Goal: Task Accomplishment & Management: Complete application form

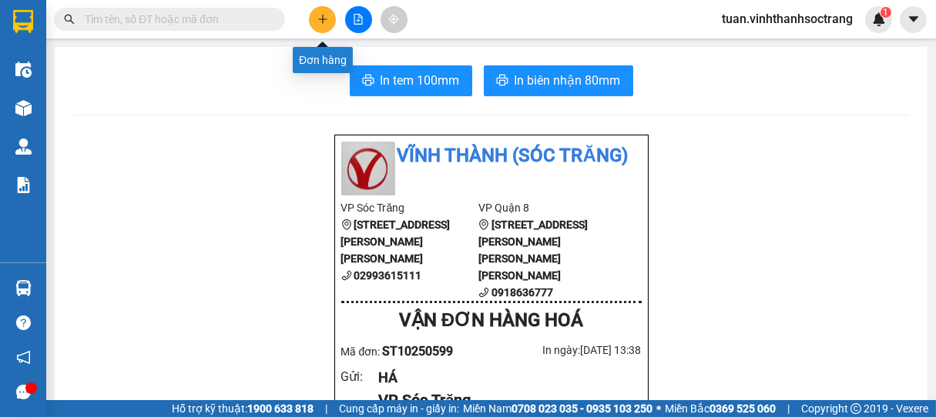
click at [313, 22] on button at bounding box center [322, 19] width 27 height 27
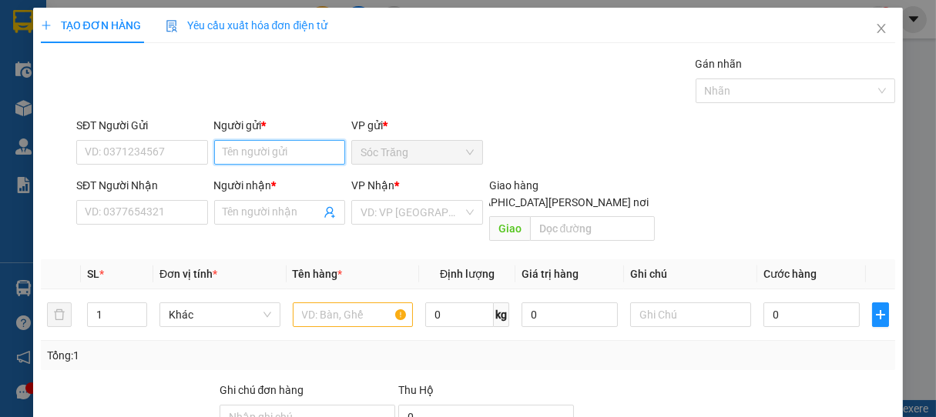
click at [266, 157] on input "Người gửi *" at bounding box center [280, 152] width 132 height 25
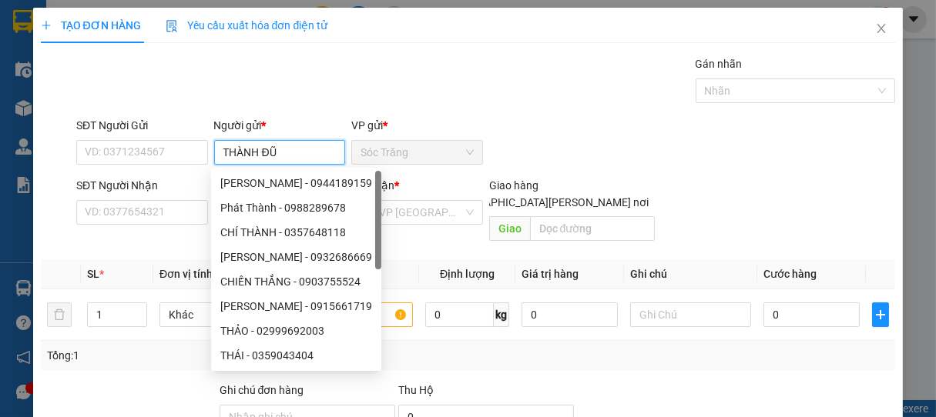
type input "THÀNH ĐŨA"
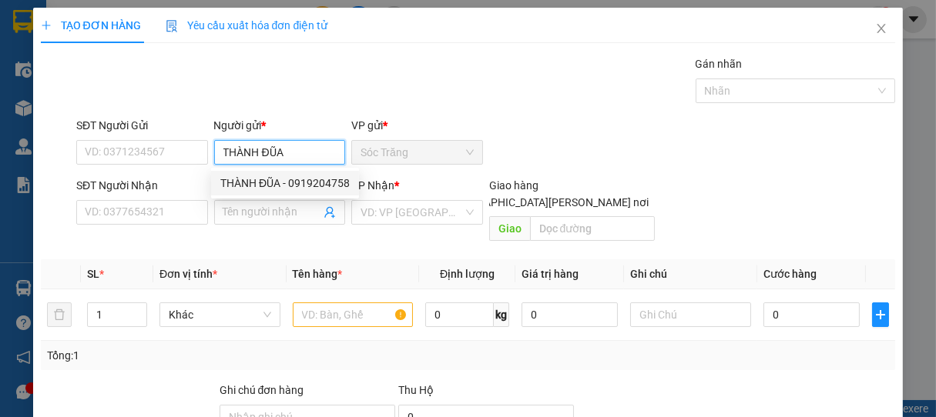
click at [287, 177] on div "THÀNH ĐŨA - 0919204758" at bounding box center [284, 183] width 129 height 17
type input "0919204758"
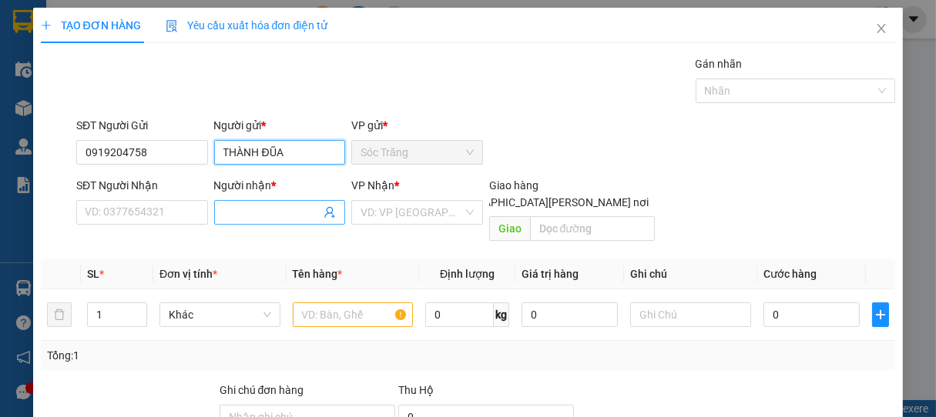
type input "THÀNH ĐŨA"
click at [258, 211] on input "Người nhận *" at bounding box center [272, 212] width 98 height 17
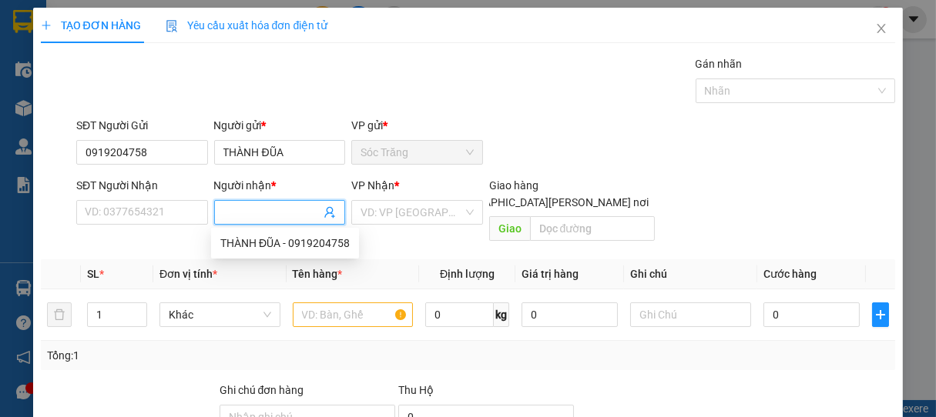
type input "L"
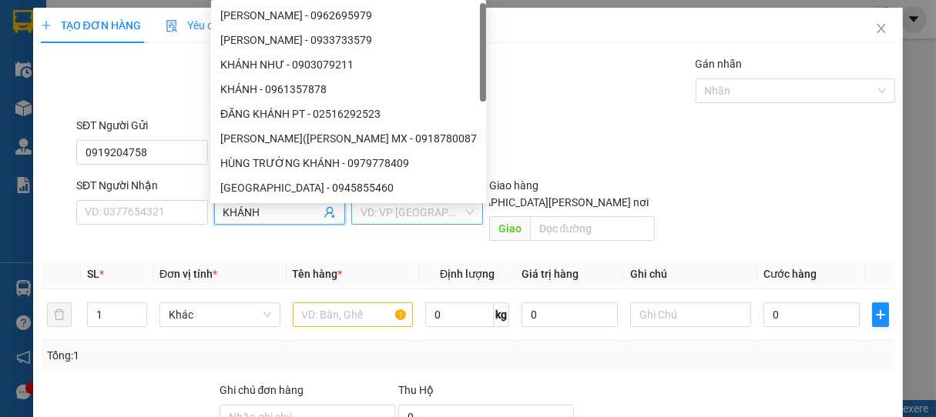
type input "KHÁNH"
click at [384, 211] on input "search" at bounding box center [411, 212] width 102 height 23
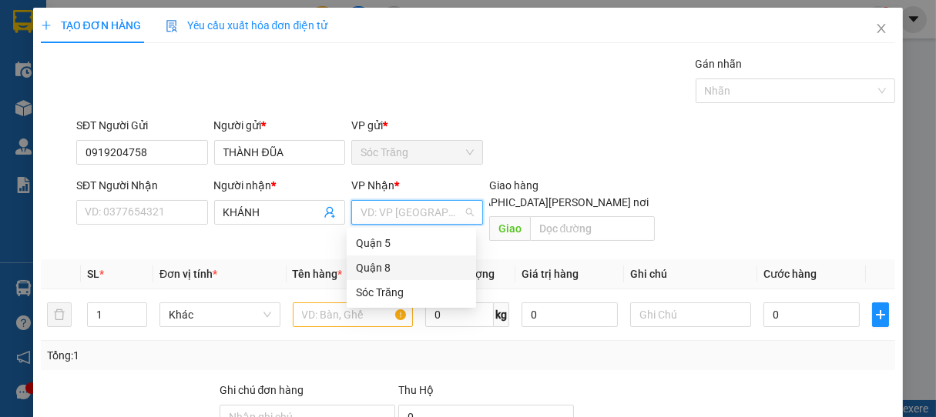
click at [370, 266] on div "Quận 8" at bounding box center [411, 268] width 111 height 17
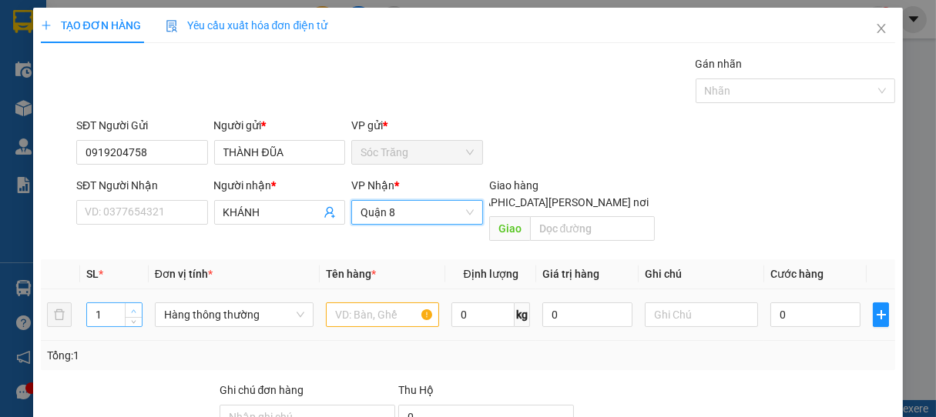
type input "2"
click at [137, 303] on span "Increase Value" at bounding box center [133, 310] width 17 height 14
click at [197, 303] on span "Hàng thông thường" at bounding box center [234, 314] width 140 height 23
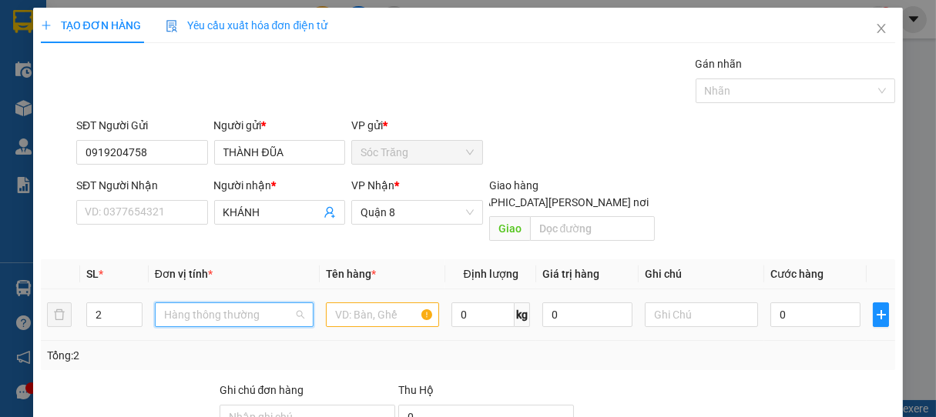
type input "T"
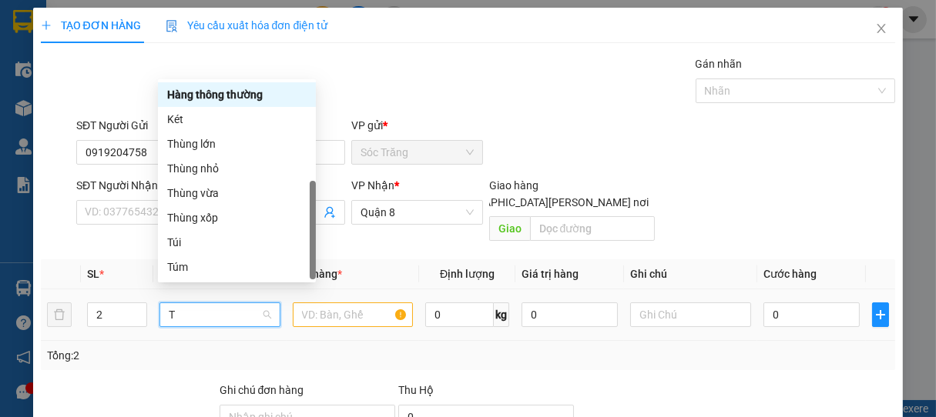
scroll to position [49, 0]
drag, startPoint x: 198, startPoint y: 149, endPoint x: 213, endPoint y: 199, distance: 51.4
click at [197, 149] on div "Thùng lớn" at bounding box center [236, 144] width 139 height 17
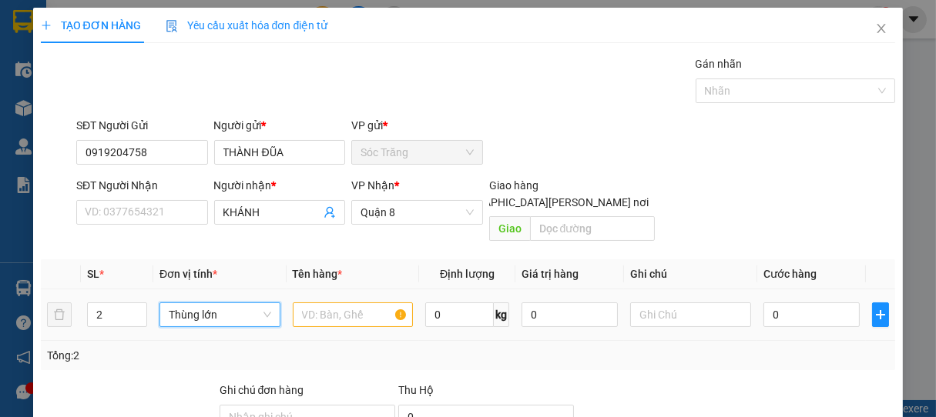
click at [340, 313] on div at bounding box center [353, 315] width 120 height 31
click at [347, 303] on input "text" at bounding box center [353, 315] width 120 height 25
type input "D"
type input "ĐŨA"
click at [464, 303] on input "0" at bounding box center [459, 315] width 69 height 25
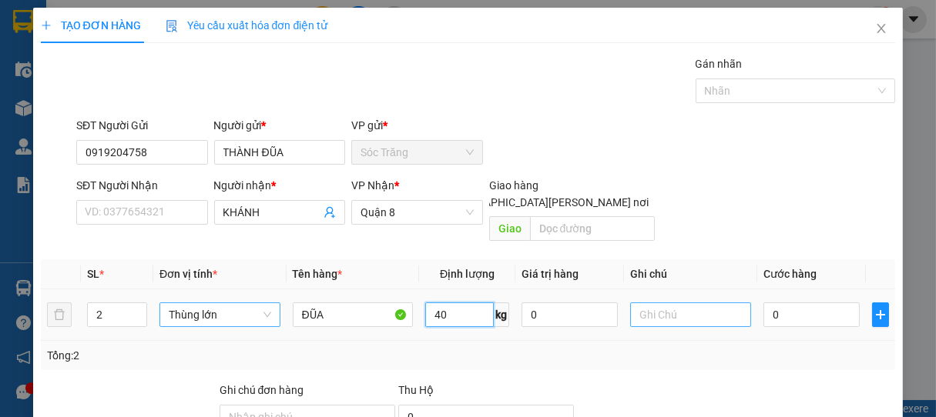
type input "40"
click at [678, 303] on input "text" at bounding box center [690, 315] width 120 height 25
type input "2 THÙNG"
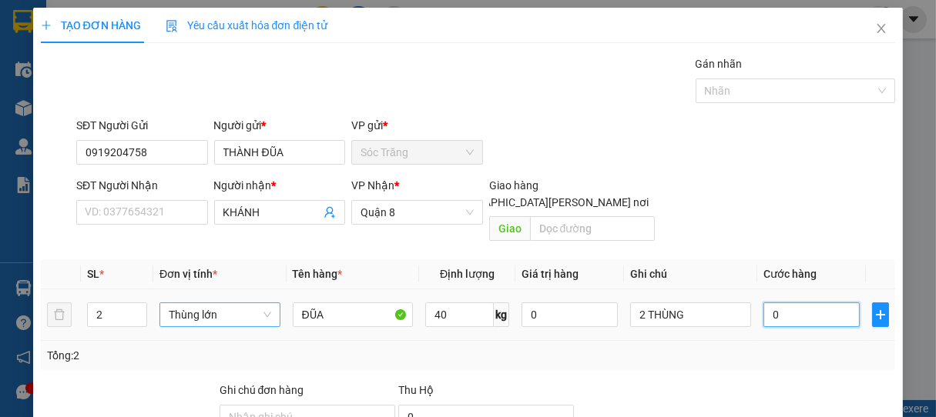
click at [774, 303] on input "0" at bounding box center [811, 315] width 96 height 25
type input "5"
type input "50"
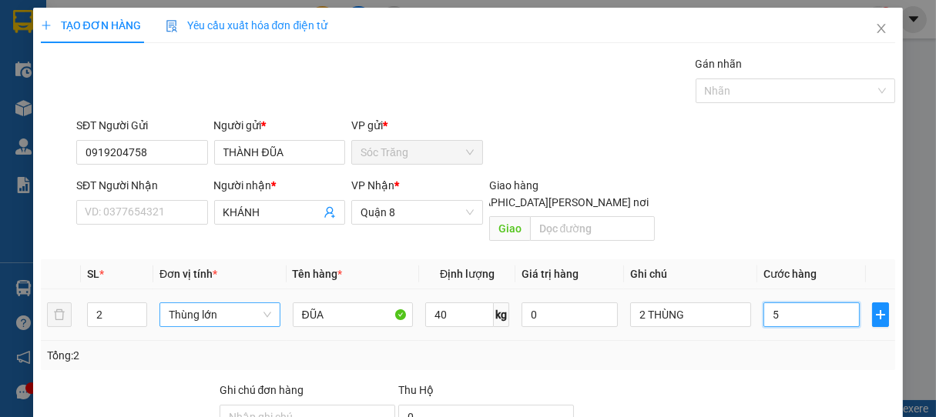
type input "50"
type input "500"
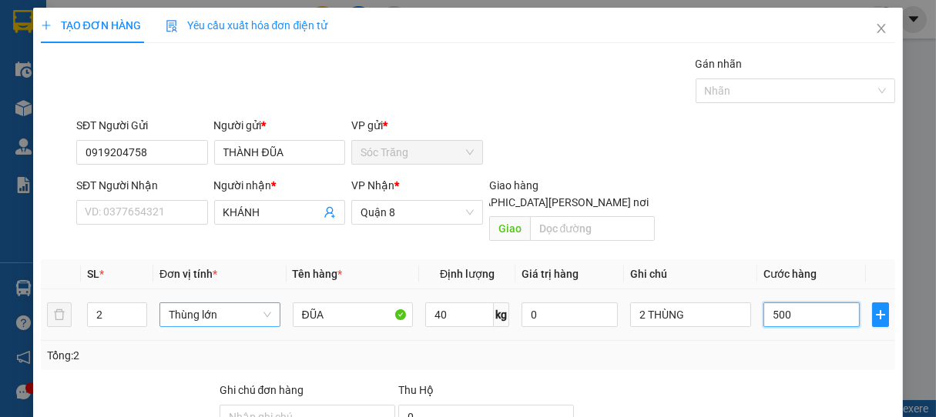
type input "5.000"
type input "50.000"
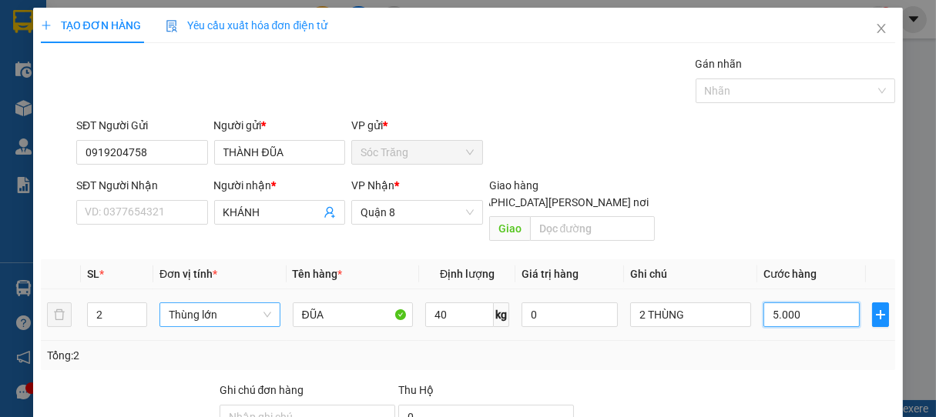
type input "50.000"
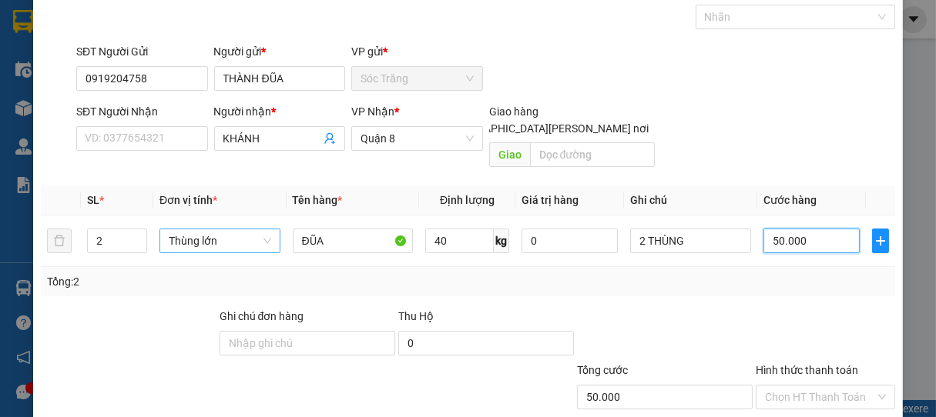
scroll to position [151, 0]
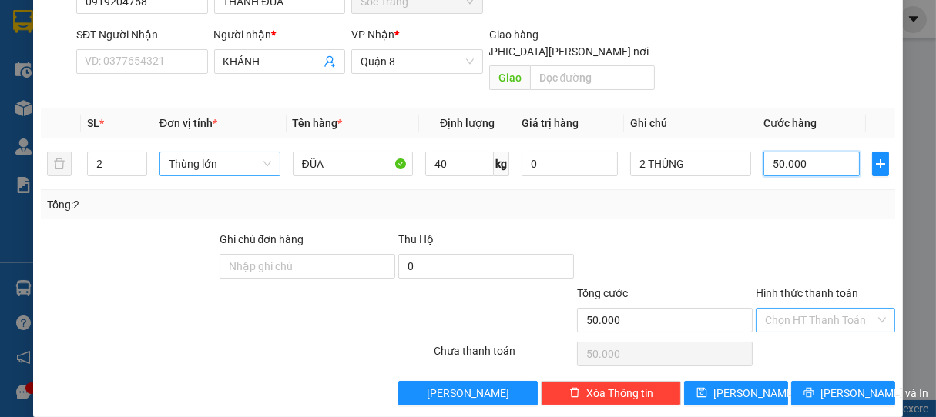
type input "50.000"
click at [803, 309] on input "Hình thức thanh toán" at bounding box center [820, 320] width 111 height 23
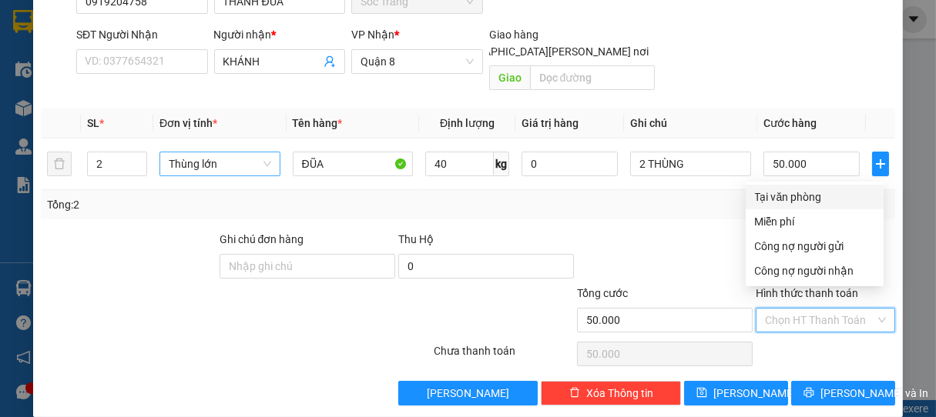
click at [806, 199] on div "Tại văn phòng" at bounding box center [814, 197] width 119 height 17
type input "0"
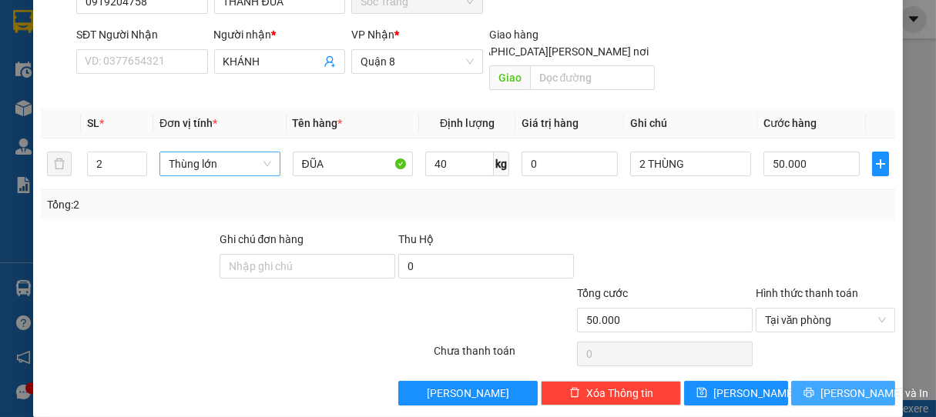
click at [824, 385] on span "[PERSON_NAME] và In" at bounding box center [874, 393] width 108 height 17
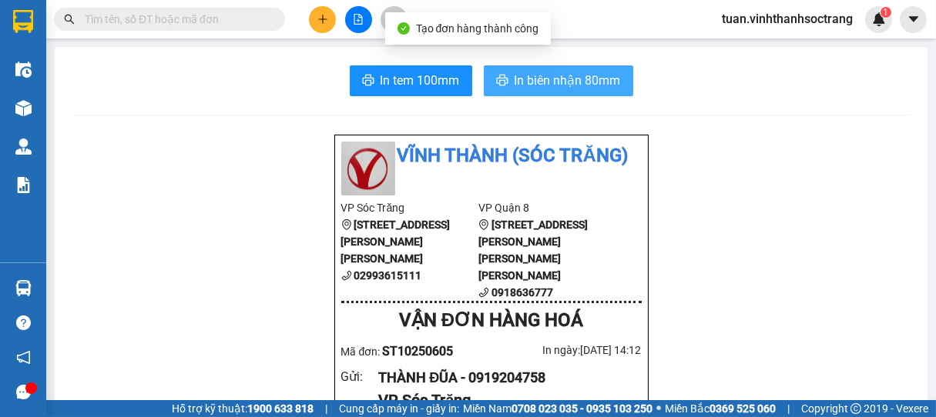
click at [561, 81] on span "In biên nhận 80mm" at bounding box center [567, 80] width 106 height 19
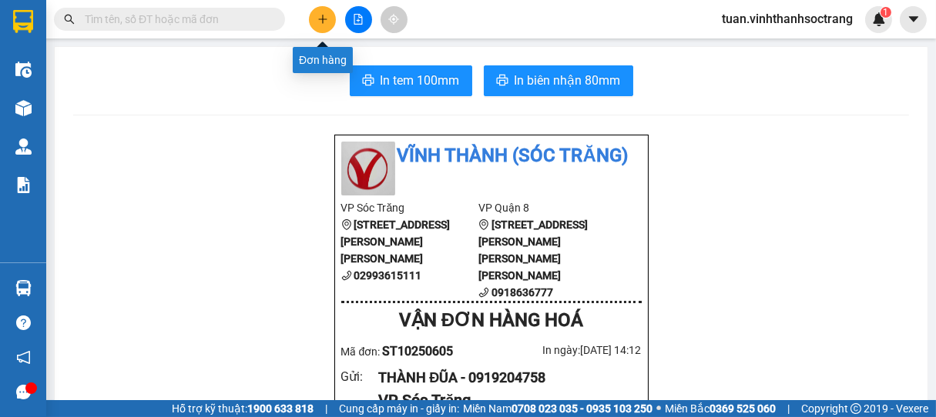
click at [323, 18] on icon "plus" at bounding box center [322, 19] width 11 height 11
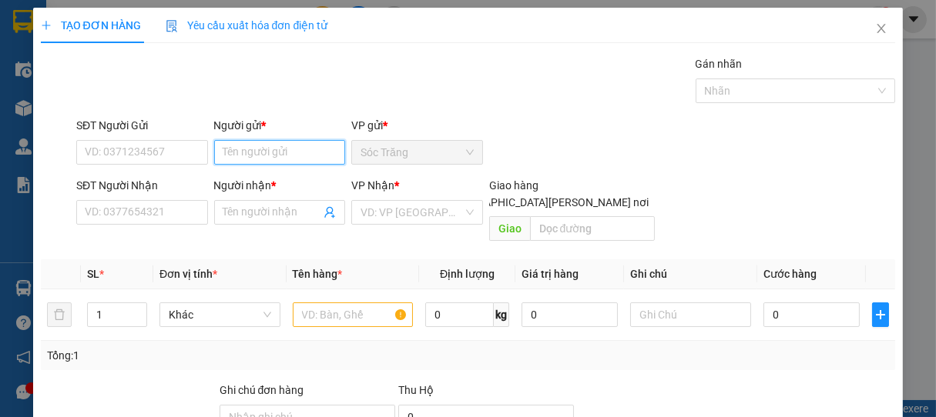
click at [297, 162] on input "Người gửi *" at bounding box center [280, 152] width 132 height 25
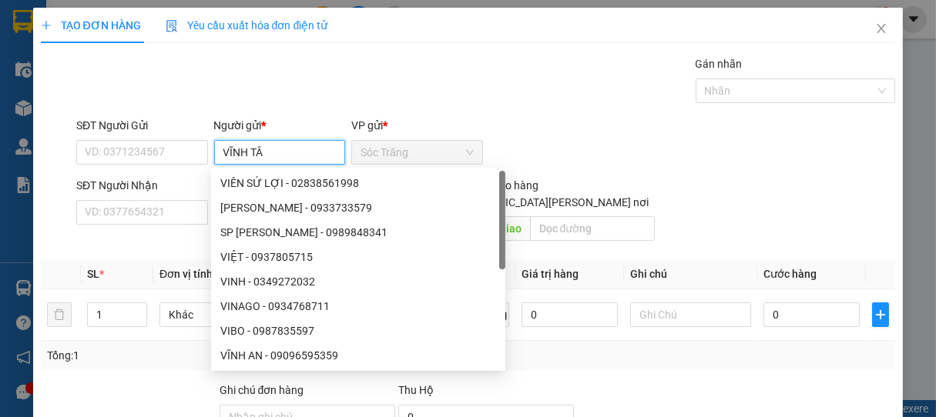
type input "VĨNH TÂN"
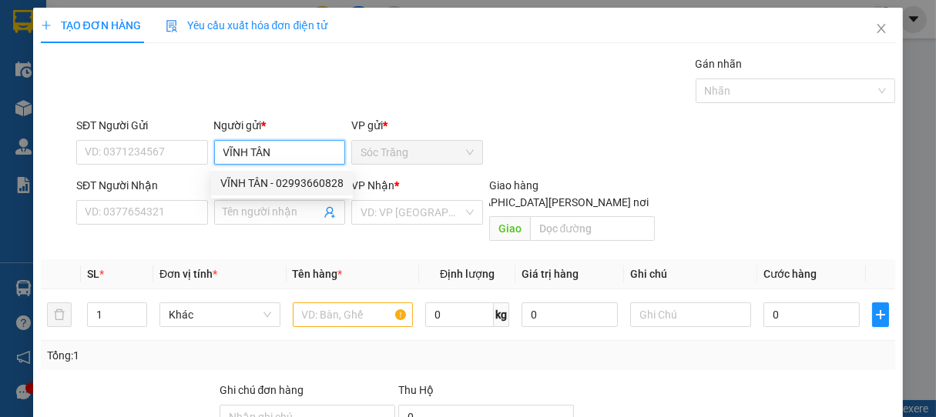
click at [280, 180] on div "VĨNH TÂN - 02993660828" at bounding box center [281, 183] width 123 height 17
type input "02993660828"
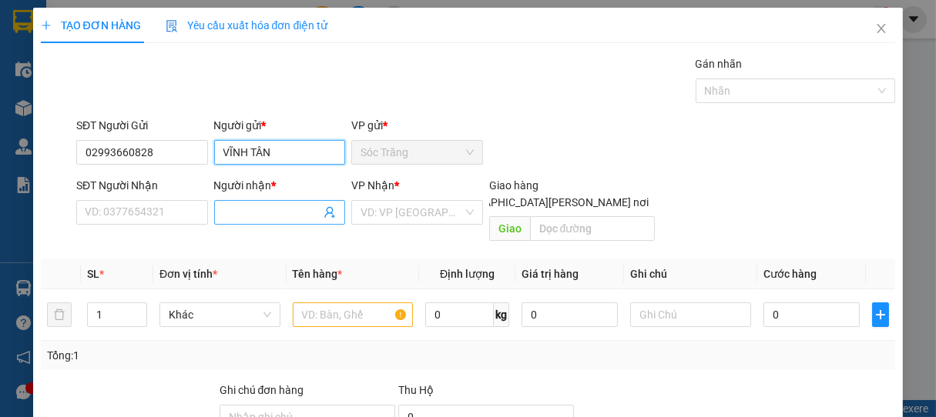
type input "VĨNH TÂN"
click at [273, 208] on input "Người nhận *" at bounding box center [272, 212] width 98 height 17
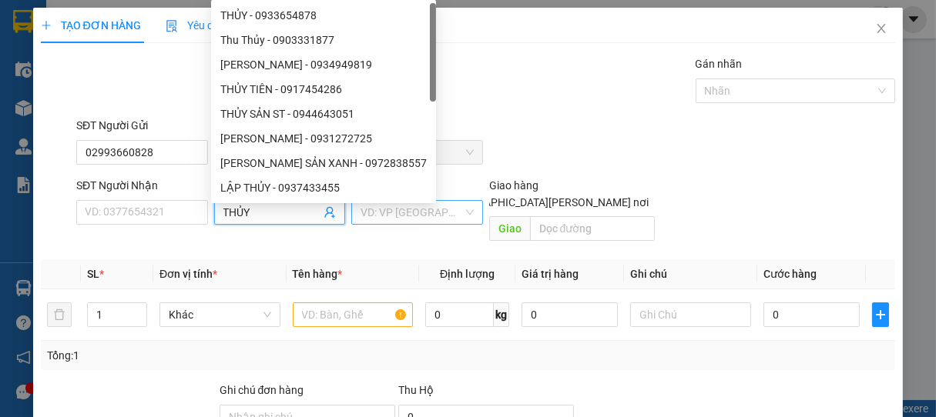
type input "THỦY"
click at [429, 213] on input "search" at bounding box center [411, 212] width 102 height 23
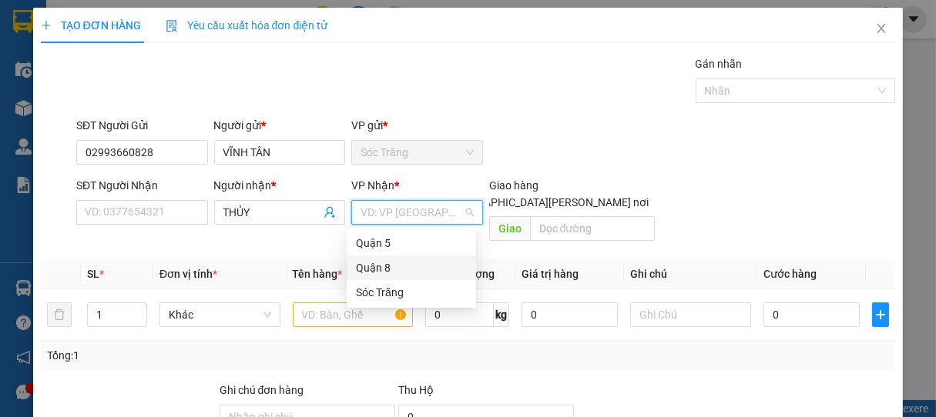
click at [394, 266] on div "Quận 8" at bounding box center [411, 268] width 111 height 17
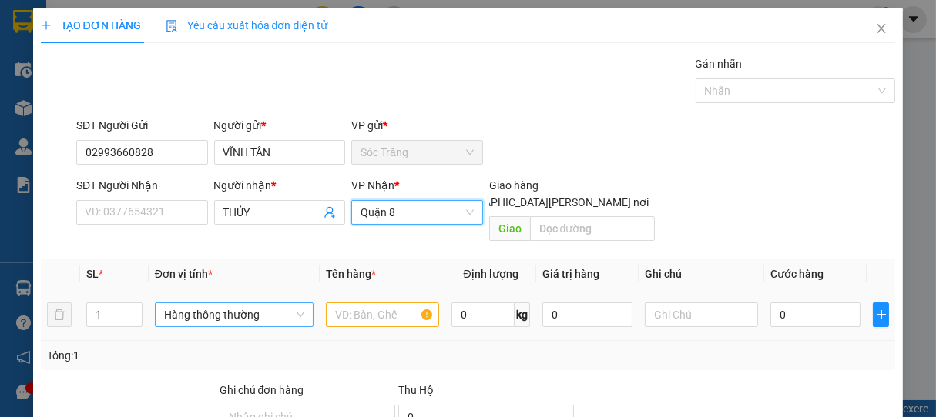
click at [228, 303] on span "Hàng thông thường" at bounding box center [234, 314] width 140 height 23
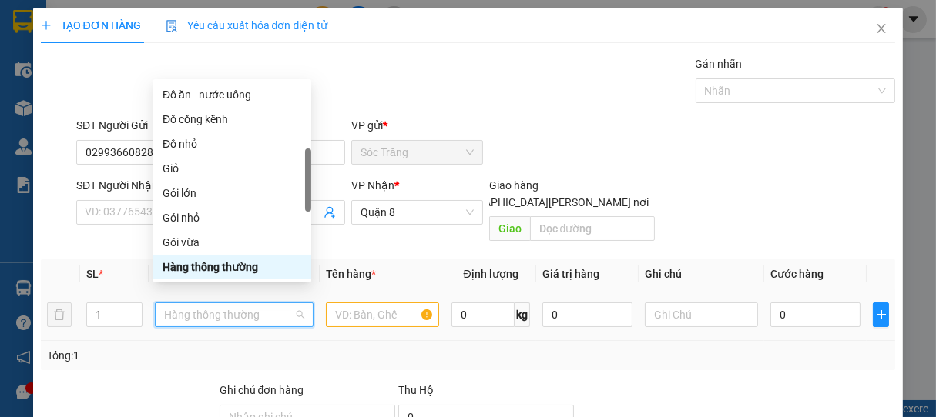
type input "T"
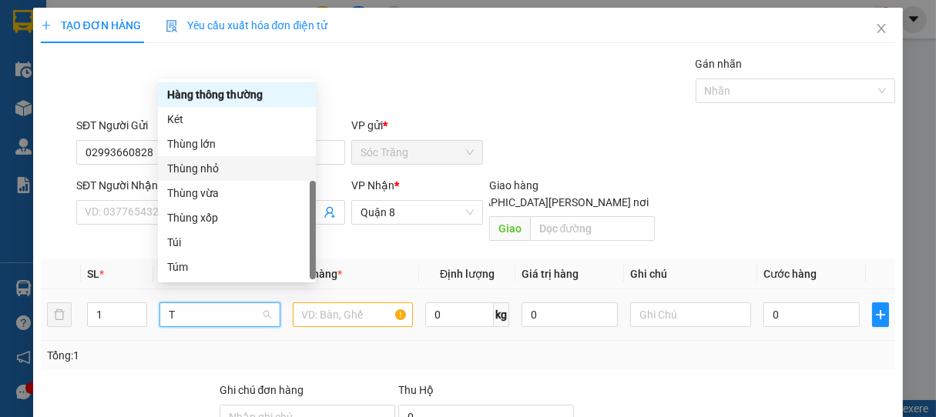
click at [197, 166] on div "Thùng nhỏ" at bounding box center [236, 168] width 139 height 17
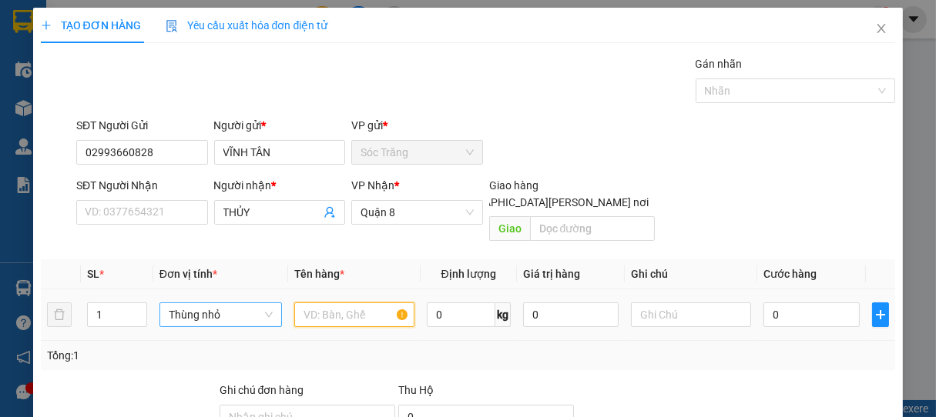
click at [346, 303] on input "text" at bounding box center [354, 315] width 120 height 25
type input "LX"
click at [440, 303] on input "0" at bounding box center [461, 315] width 69 height 25
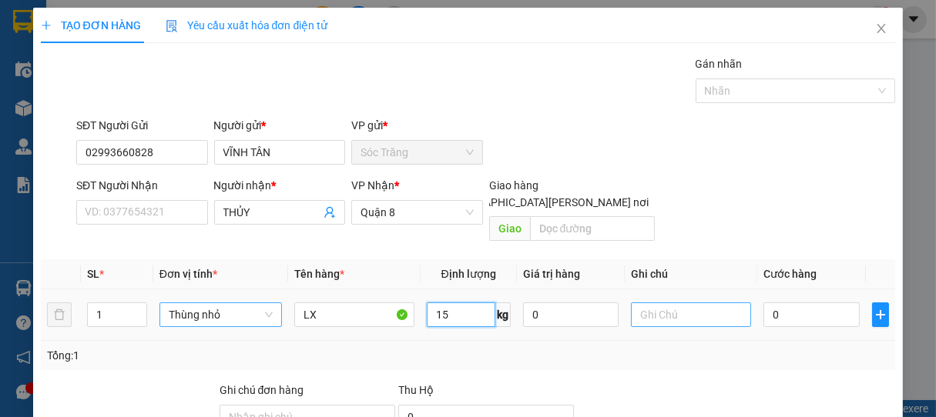
type input "15"
click at [665, 303] on input "text" at bounding box center [691, 315] width 120 height 25
type input "1 THÙNG"
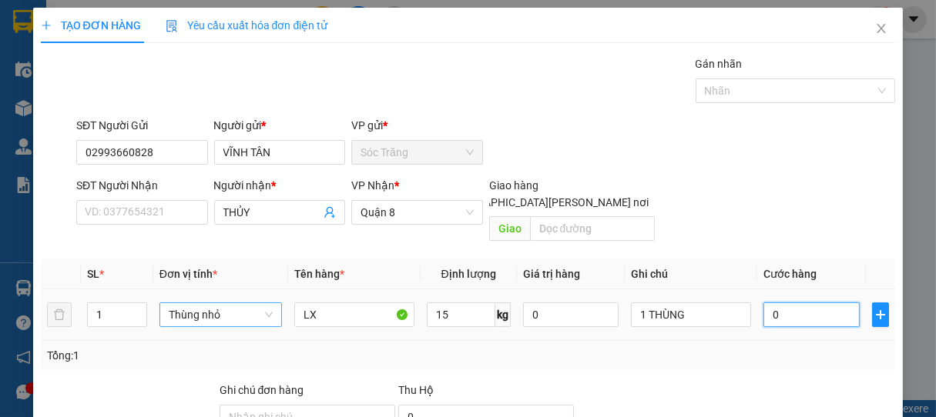
click at [799, 303] on input "0" at bounding box center [811, 315] width 96 height 25
type input "1"
type input "15"
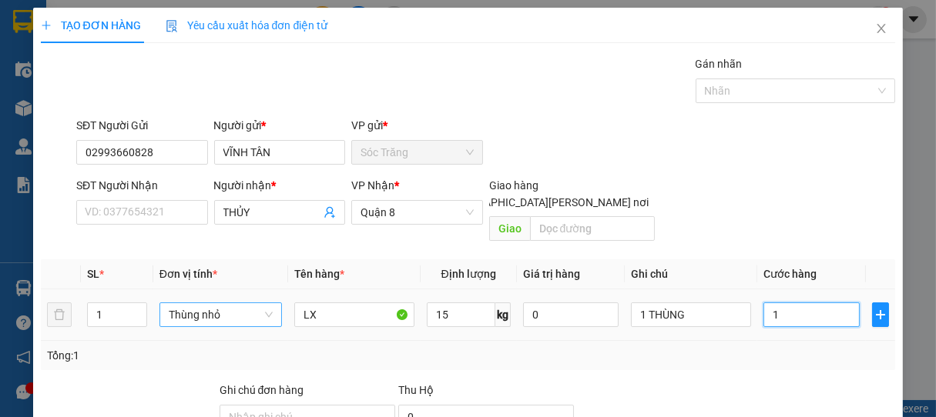
type input "15"
type input "150"
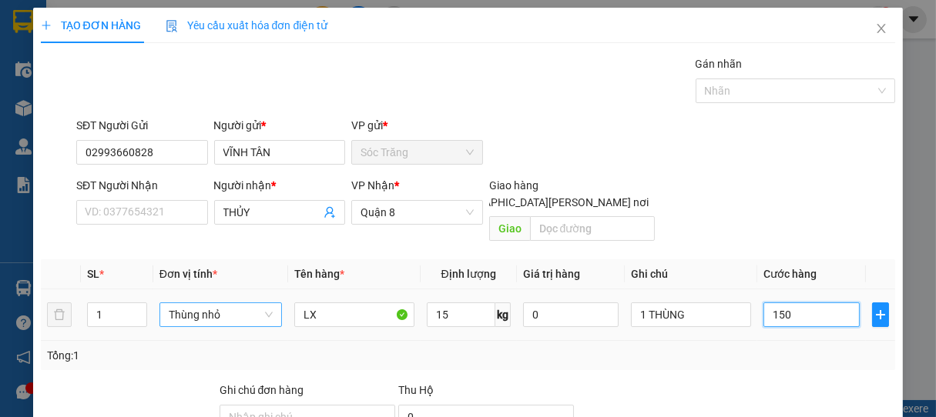
type input "1.500"
type input "15.000"
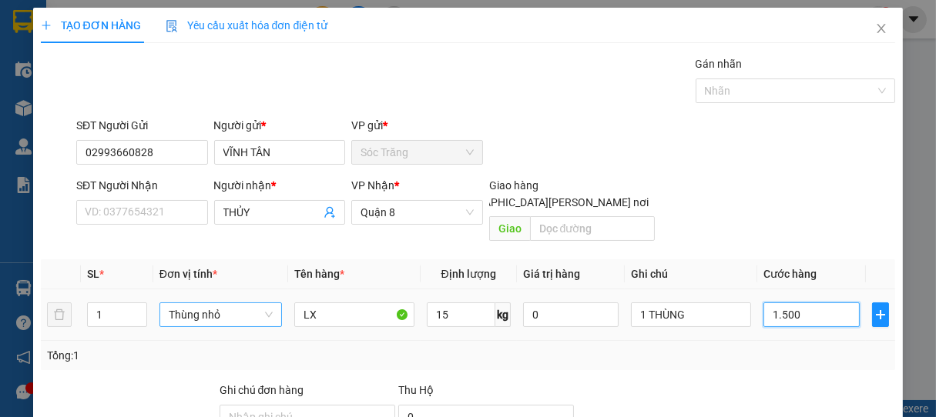
type input "15.000"
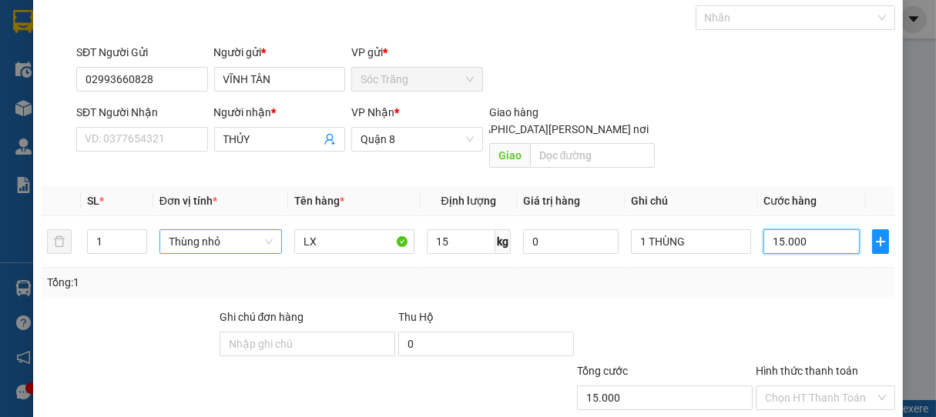
scroll to position [151, 0]
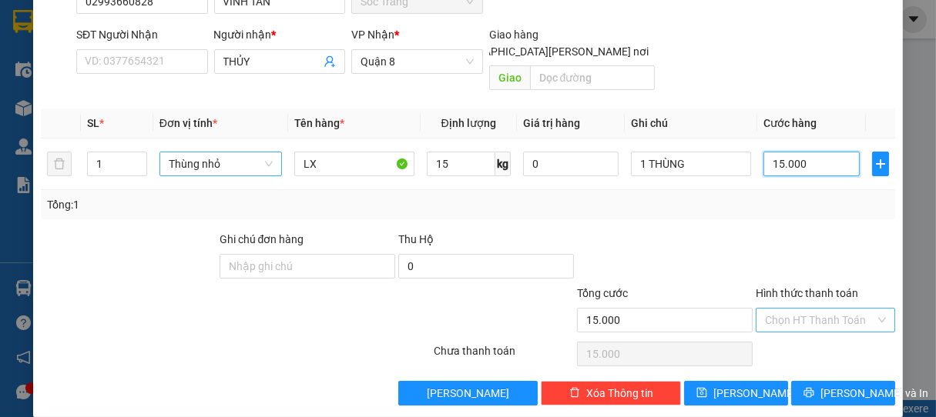
type input "15.000"
click at [789, 309] on input "Hình thức thanh toán" at bounding box center [820, 320] width 111 height 23
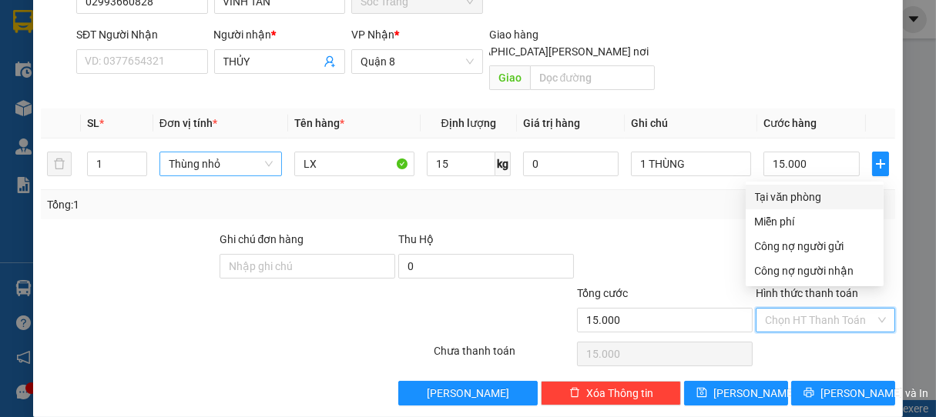
click at [789, 201] on div "Tại văn phòng" at bounding box center [814, 197] width 119 height 17
type input "0"
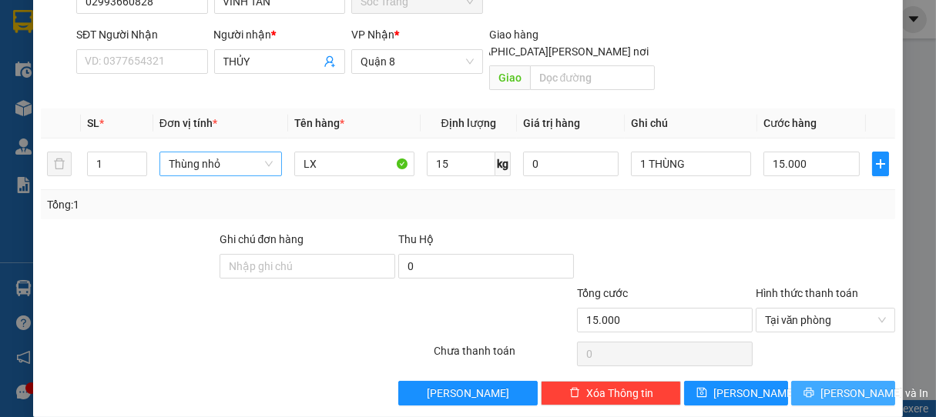
click at [832, 385] on span "[PERSON_NAME] và In" at bounding box center [874, 393] width 108 height 17
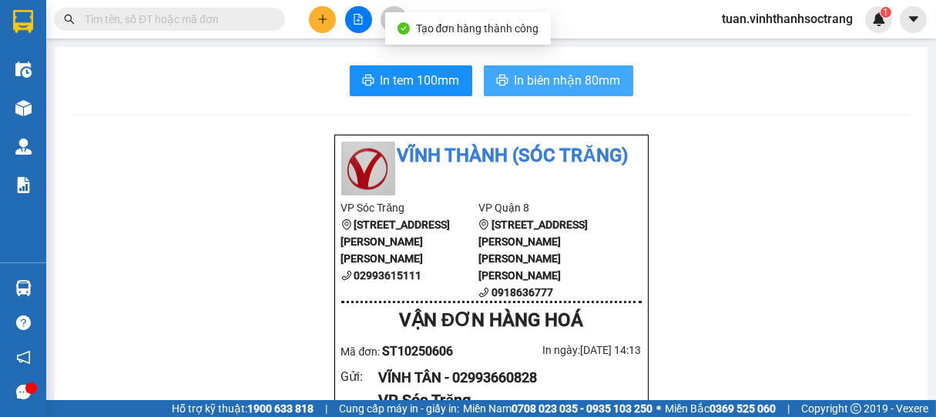
click at [589, 79] on span "In biên nhận 80mm" at bounding box center [567, 80] width 106 height 19
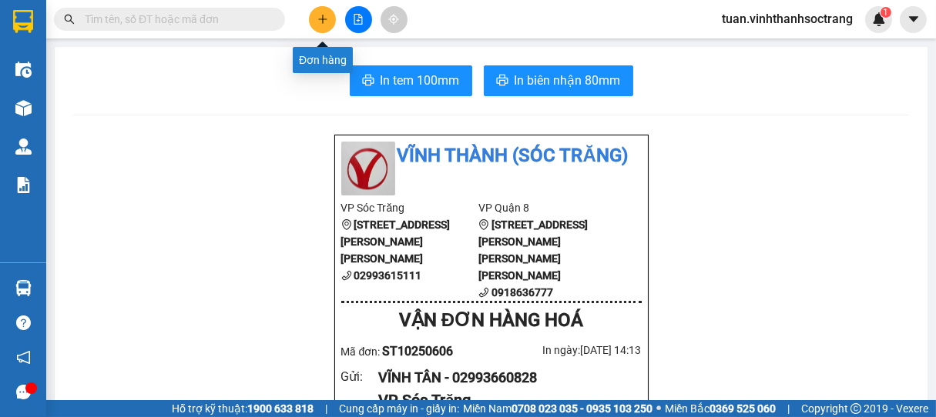
click at [328, 25] on button at bounding box center [322, 19] width 27 height 27
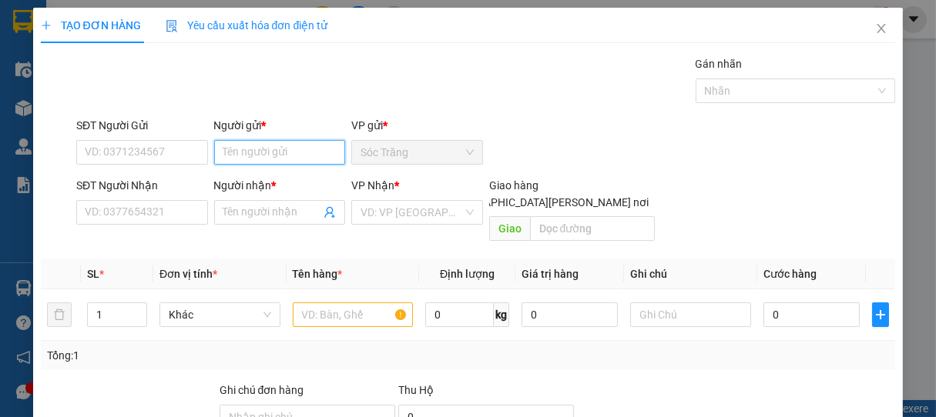
click at [274, 152] on input "Người gửi *" at bounding box center [280, 152] width 132 height 25
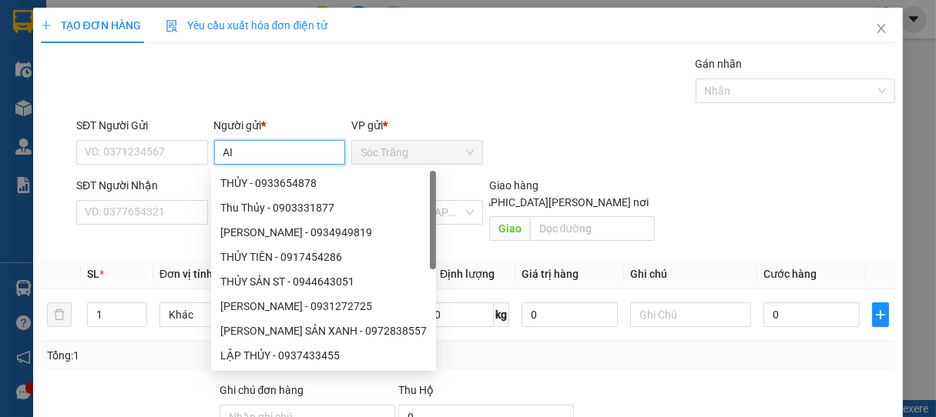
type input "A"
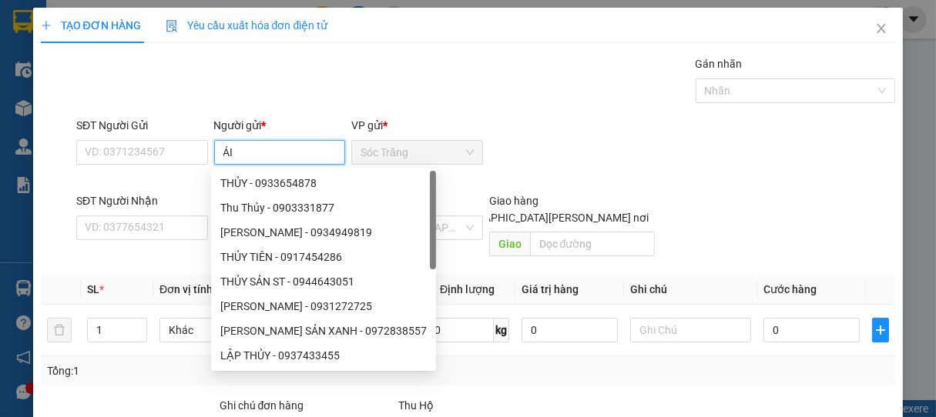
type input "ÁI I"
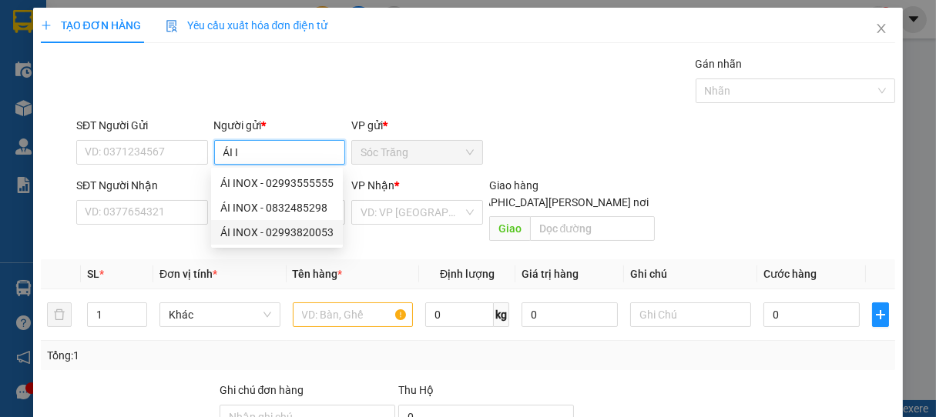
click at [266, 222] on div "ÁI INOX - 02993820053" at bounding box center [277, 232] width 132 height 25
type input "02993820053"
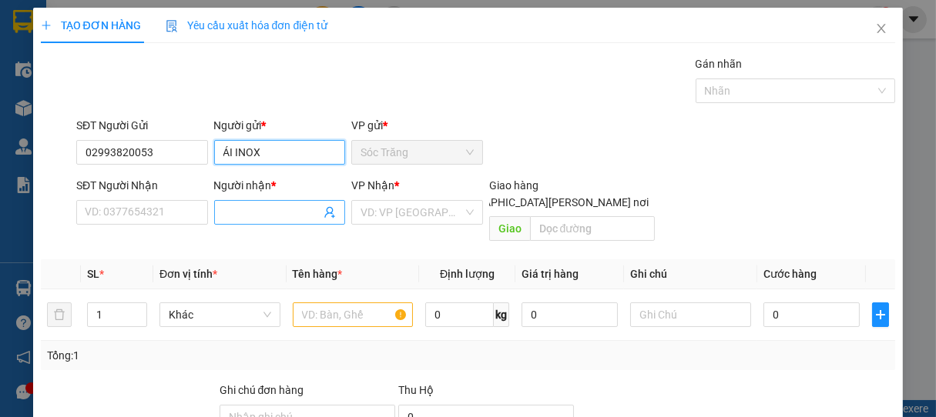
type input "ÁI INOX"
click at [264, 204] on input "Người nhận *" at bounding box center [272, 212] width 98 height 17
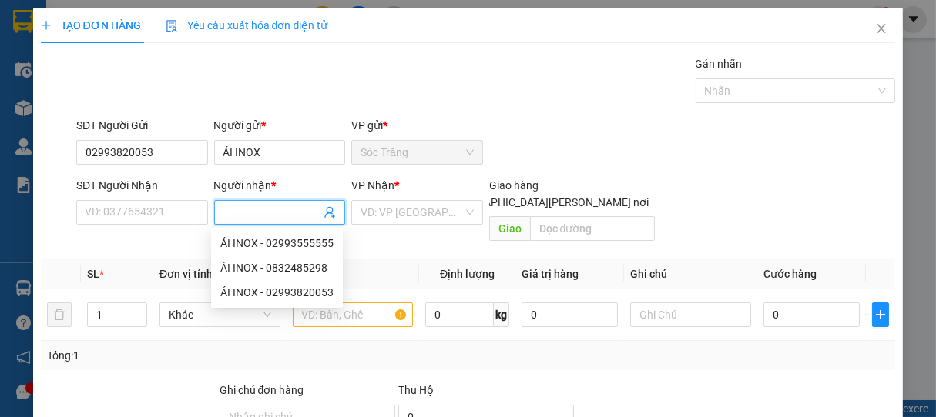
type input "D"
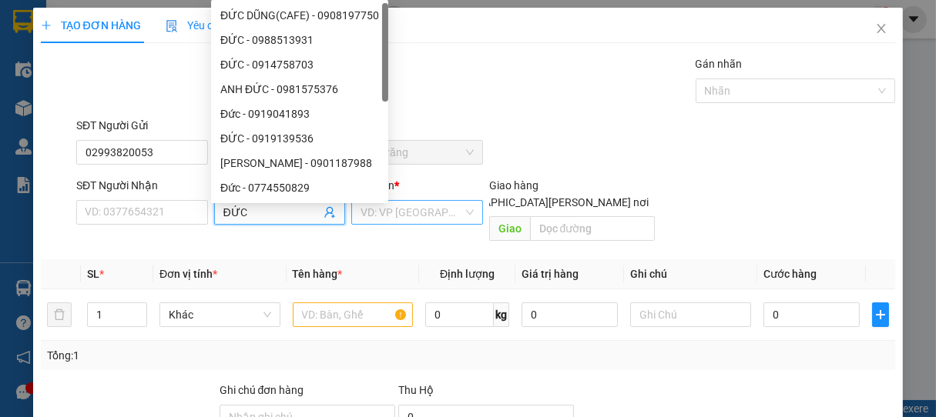
type input "ĐỨC"
click at [407, 212] on input "search" at bounding box center [411, 212] width 102 height 23
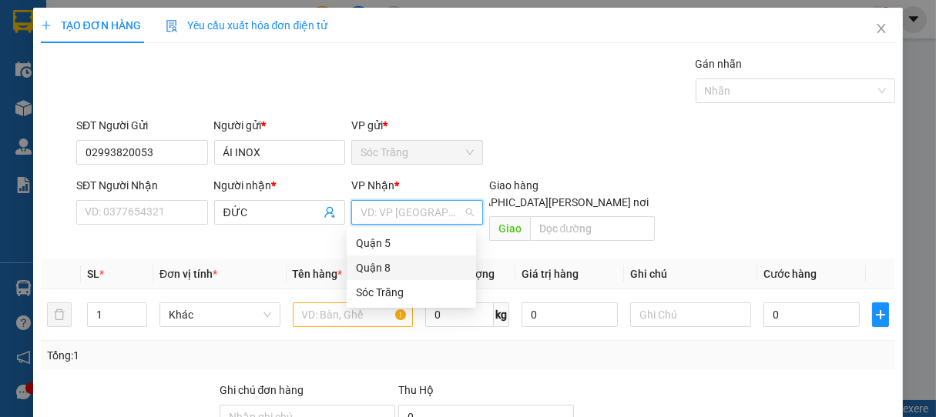
click at [376, 266] on div "Quận 8" at bounding box center [411, 268] width 111 height 17
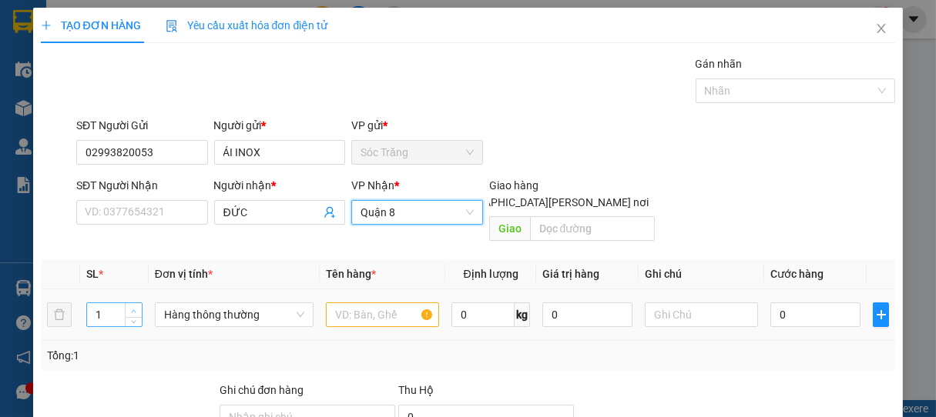
drag, startPoint x: 129, startPoint y: 290, endPoint x: 144, endPoint y: 293, distance: 15.1
click at [130, 307] on span "up" at bounding box center [133, 311] width 9 height 9
type input "2"
click at [212, 303] on span "Hàng thông thường" at bounding box center [234, 314] width 140 height 23
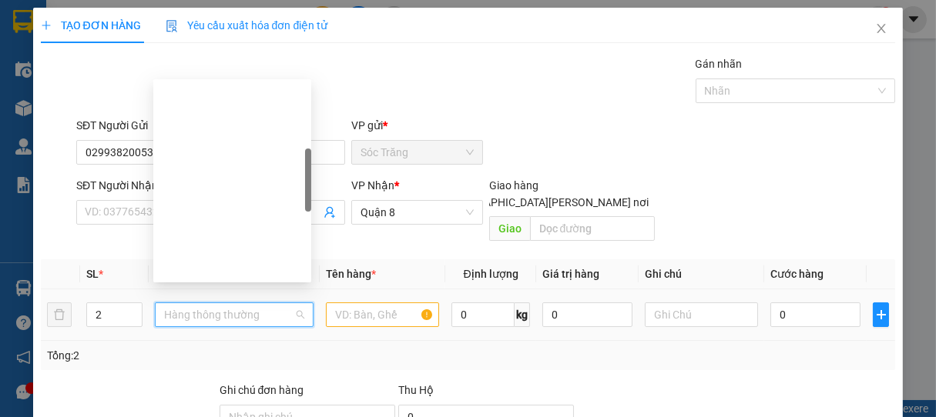
scroll to position [246, 0]
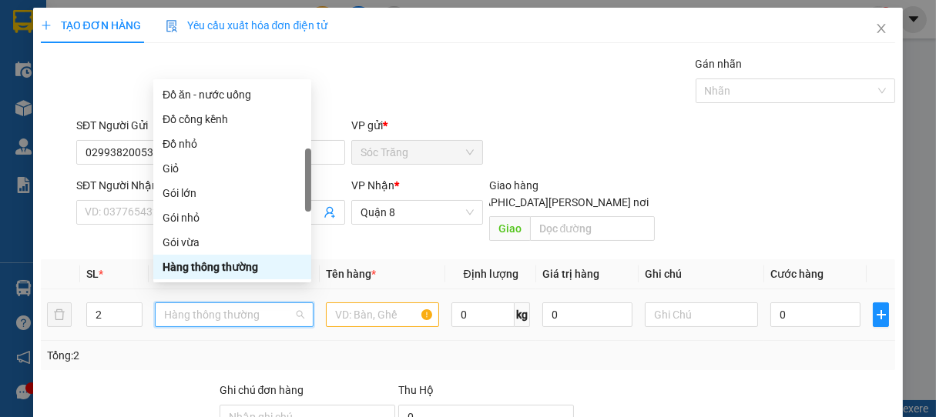
type input "B"
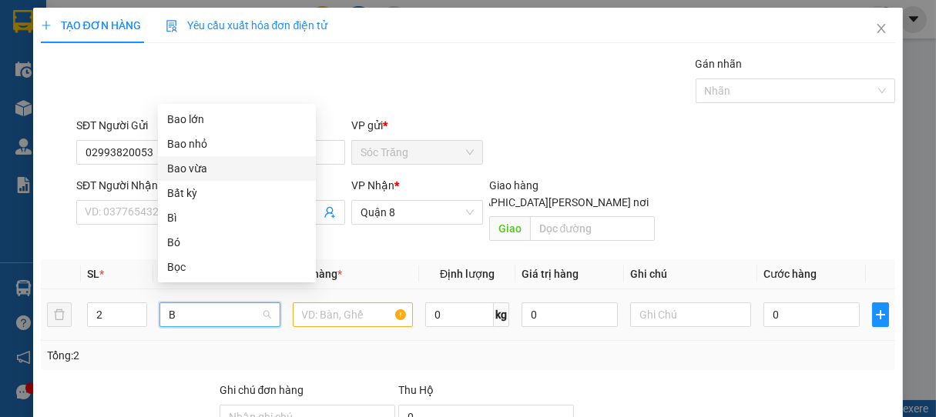
click at [189, 164] on div "Bao vừa" at bounding box center [236, 168] width 139 height 17
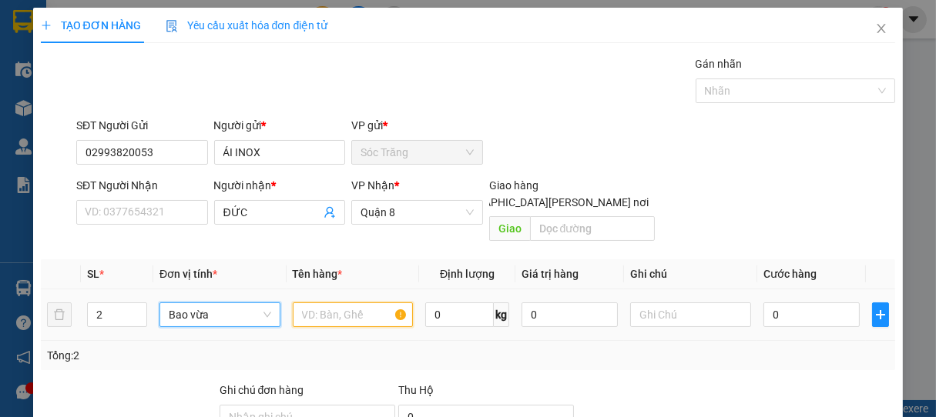
click at [359, 303] on input "text" at bounding box center [353, 315] width 120 height 25
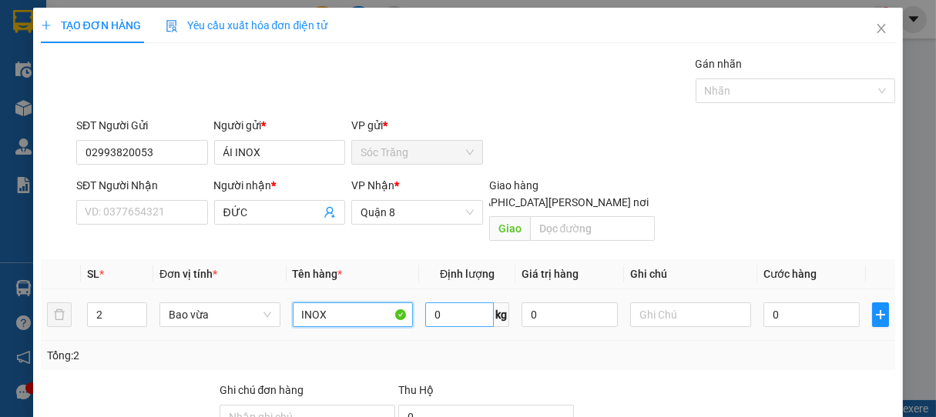
type input "INOX"
click at [453, 306] on input "0" at bounding box center [459, 315] width 69 height 25
type input "115"
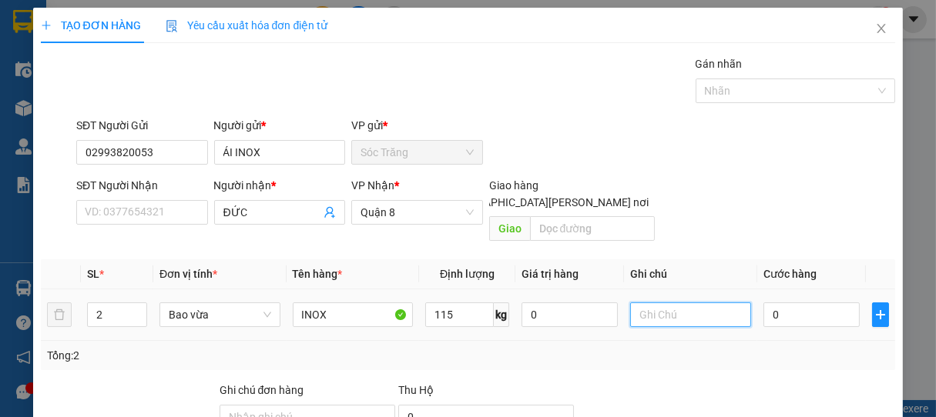
click at [659, 305] on input "text" at bounding box center [690, 315] width 120 height 25
type input "2 BAO"
click at [782, 304] on input "0" at bounding box center [811, 315] width 96 height 25
type input "9"
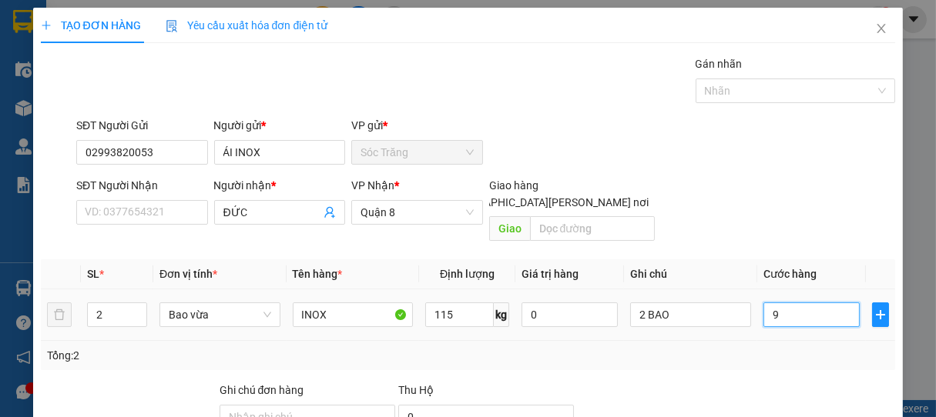
type input "9"
type input "92"
type input "920"
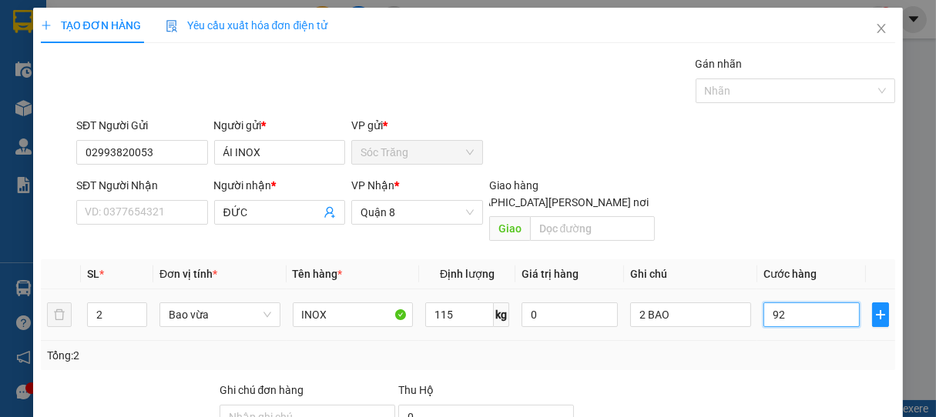
type input "920"
type input "9.200"
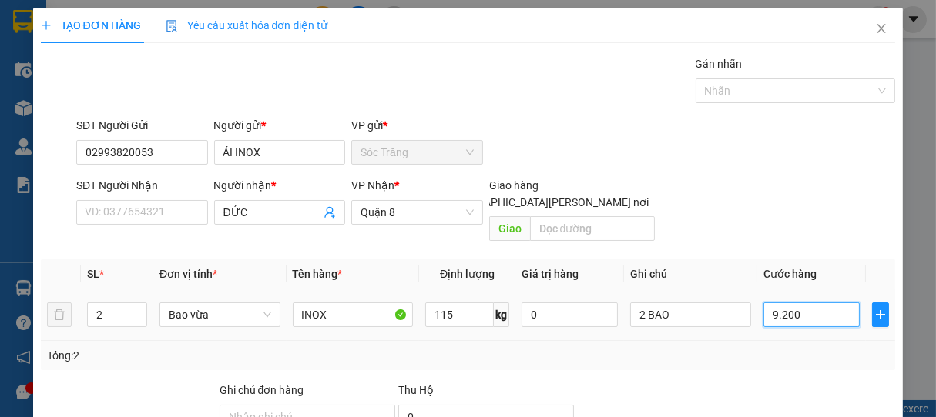
type input "92.000"
click at [727, 95] on div at bounding box center [787, 91] width 177 height 18
type input "92.000"
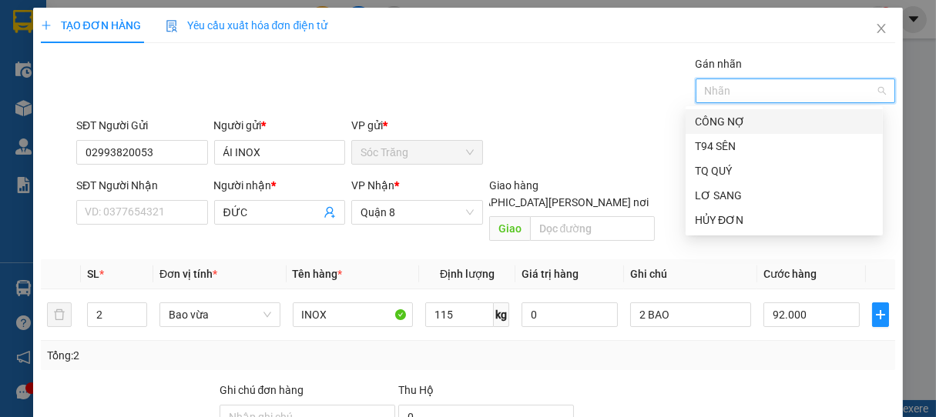
click at [733, 125] on div "CÔNG NỢ" at bounding box center [784, 121] width 179 height 17
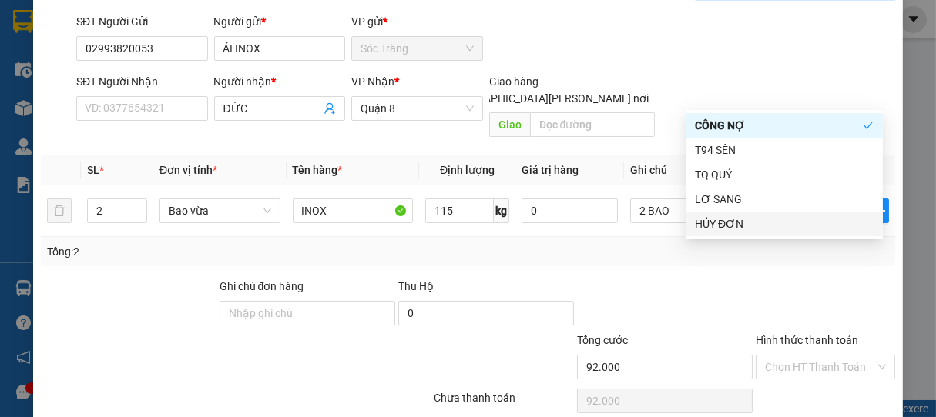
scroll to position [155, 0]
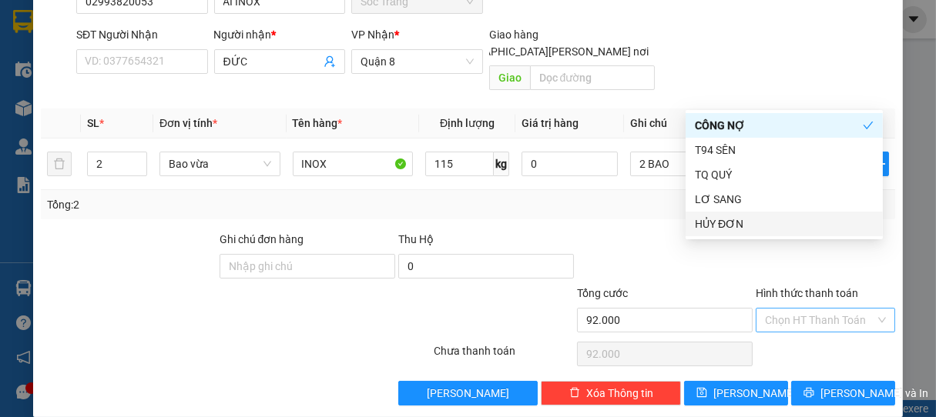
click at [798, 309] on input "Hình thức thanh toán" at bounding box center [820, 320] width 111 height 23
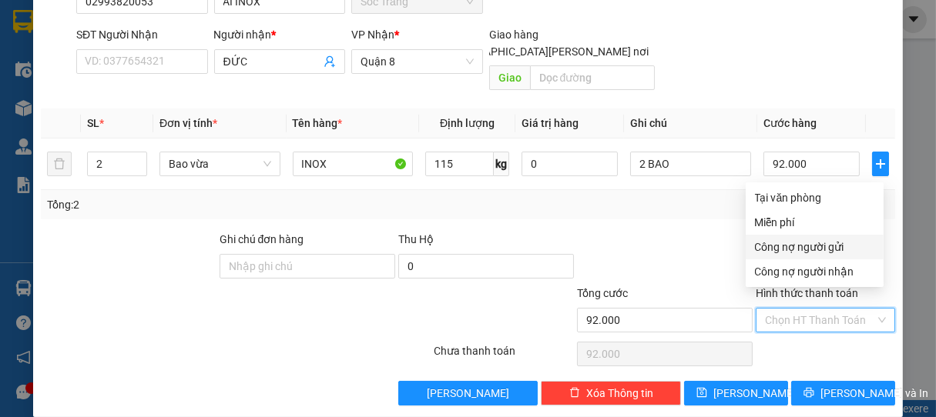
click at [786, 255] on div "Công nợ người gửi" at bounding box center [814, 247] width 138 height 25
type input "0"
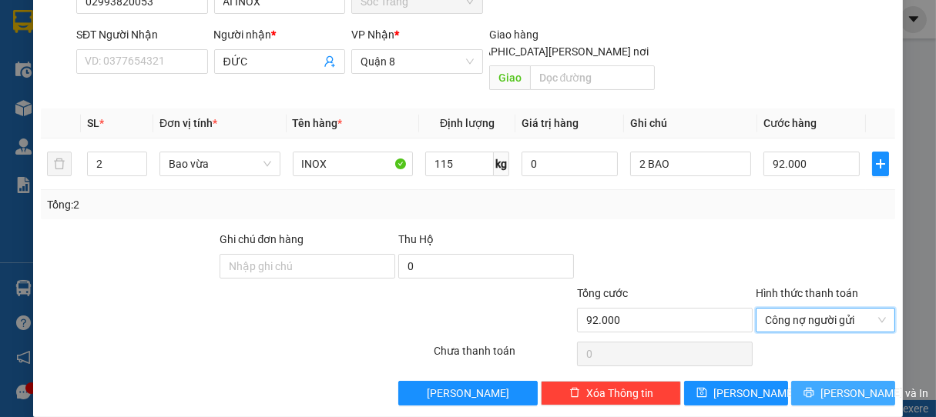
click at [840, 385] on span "[PERSON_NAME] và In" at bounding box center [874, 393] width 108 height 17
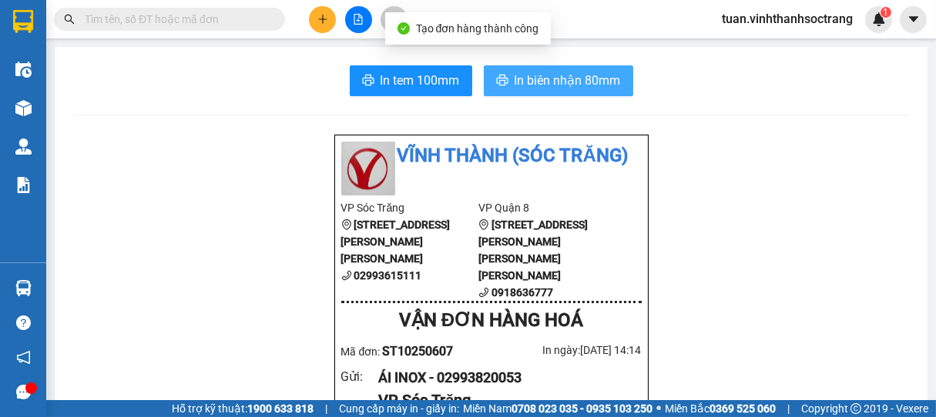
click at [541, 75] on span "In biên nhận 80mm" at bounding box center [567, 80] width 106 height 19
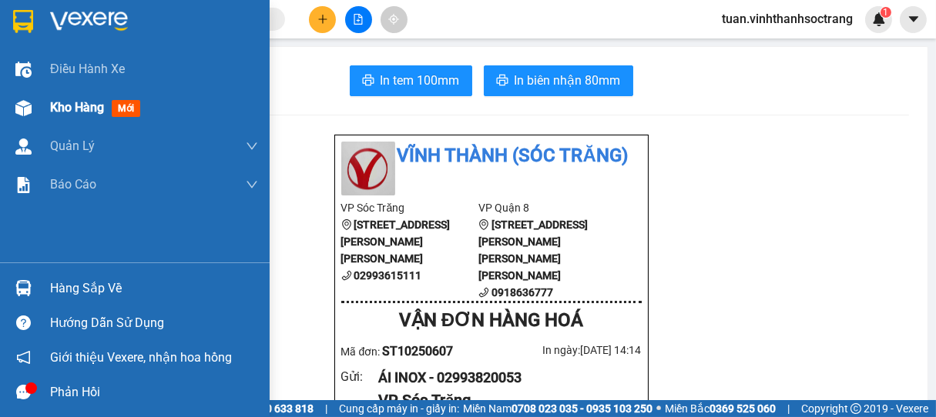
click at [88, 107] on span "Kho hàng" at bounding box center [77, 107] width 54 height 15
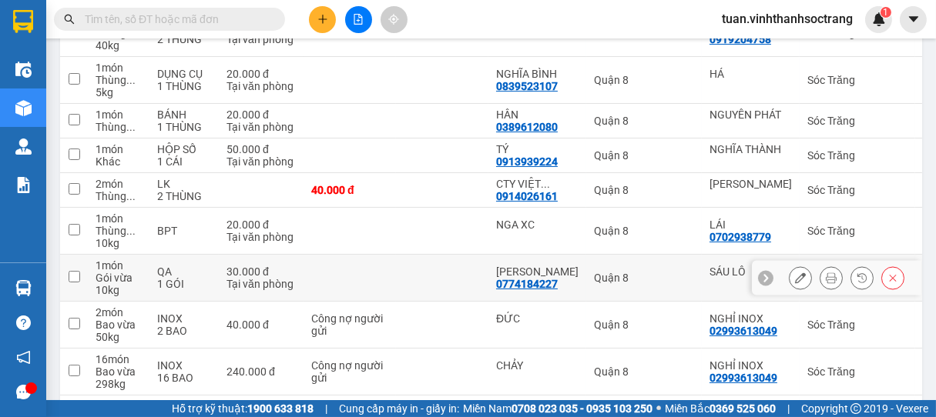
scroll to position [427, 0]
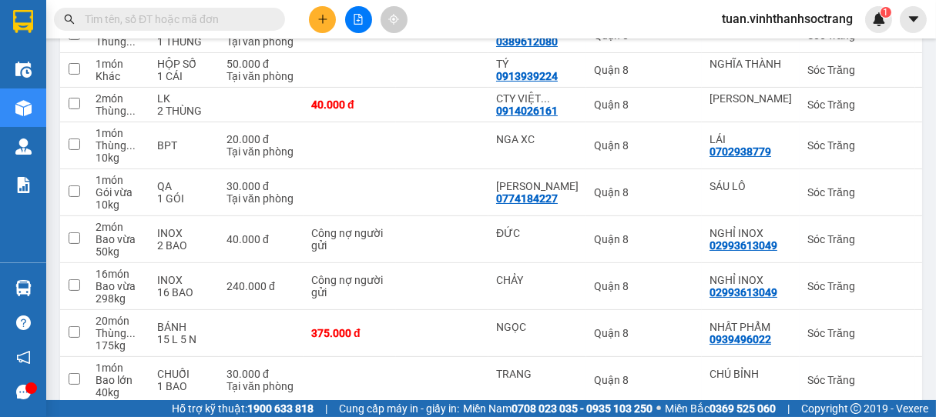
click at [196, 22] on input "text" at bounding box center [176, 19] width 182 height 17
type input "D"
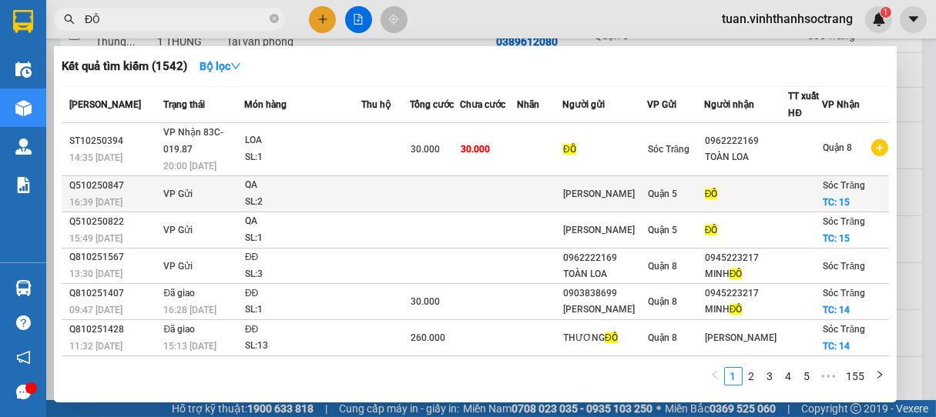
type input "ĐÔ"
click at [285, 205] on div "SL: 2" at bounding box center [303, 202] width 116 height 17
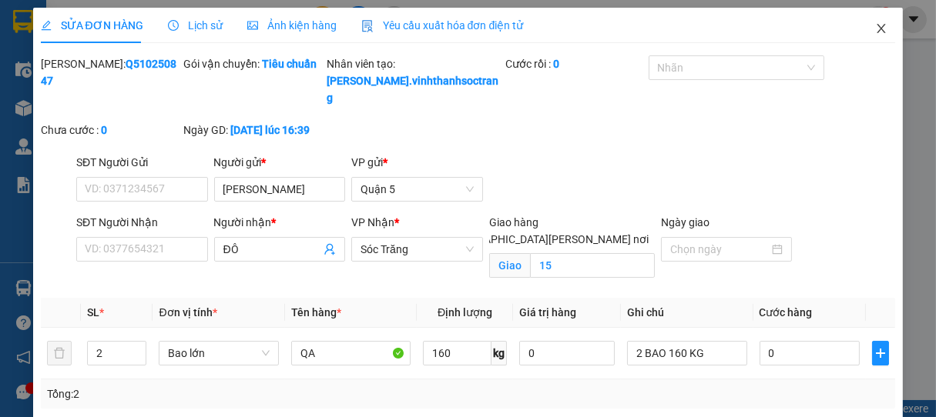
click at [875, 31] on icon "close" at bounding box center [881, 28] width 12 height 12
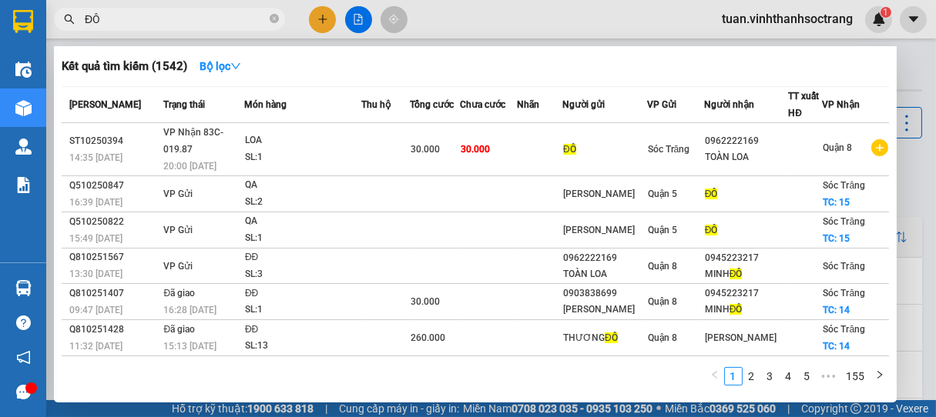
click at [185, 15] on input "ĐÔ" at bounding box center [176, 19] width 182 height 17
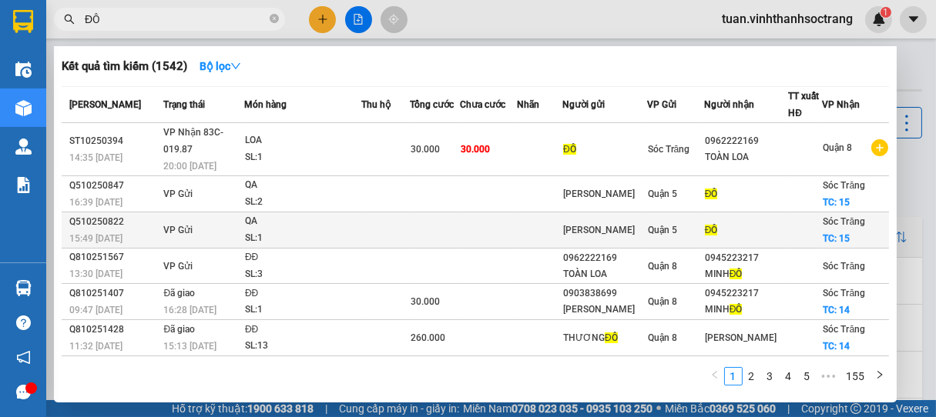
click at [301, 226] on div "QA" at bounding box center [303, 221] width 116 height 17
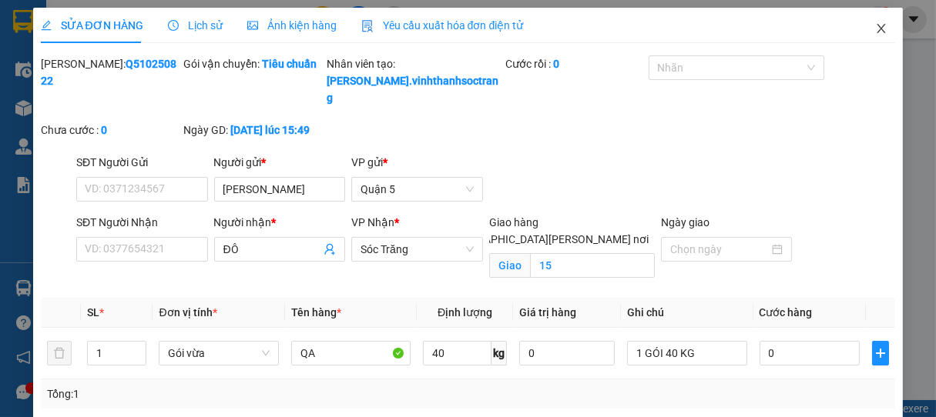
click at [875, 26] on icon "close" at bounding box center [881, 28] width 12 height 12
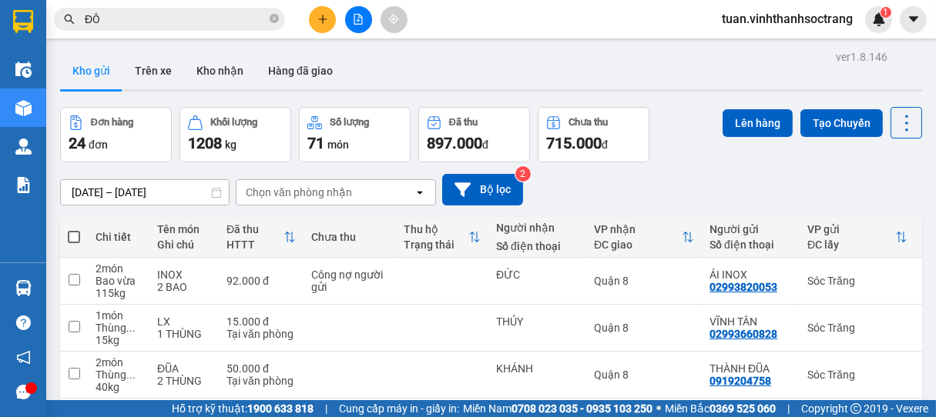
click at [203, 26] on input "ĐÔ" at bounding box center [176, 19] width 182 height 17
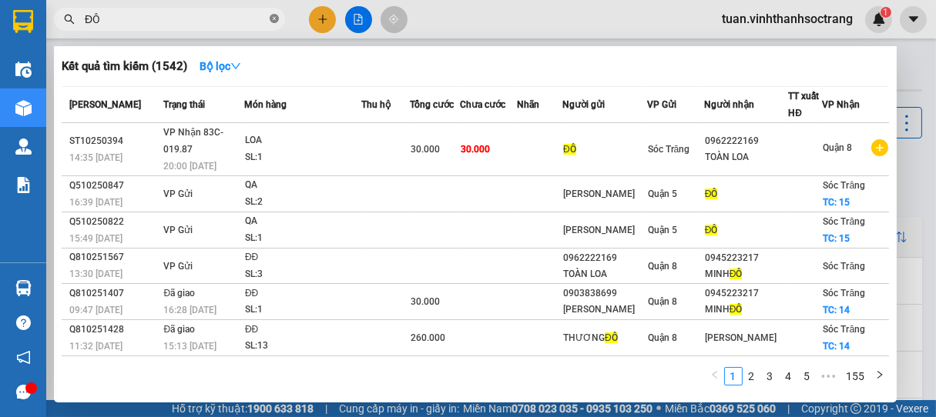
click at [271, 22] on icon "close-circle" at bounding box center [274, 18] width 9 height 9
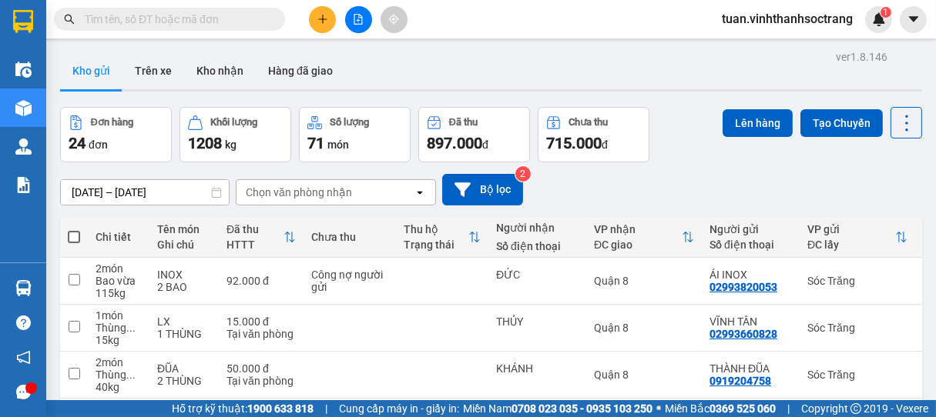
click at [191, 20] on input "text" at bounding box center [176, 19] width 182 height 17
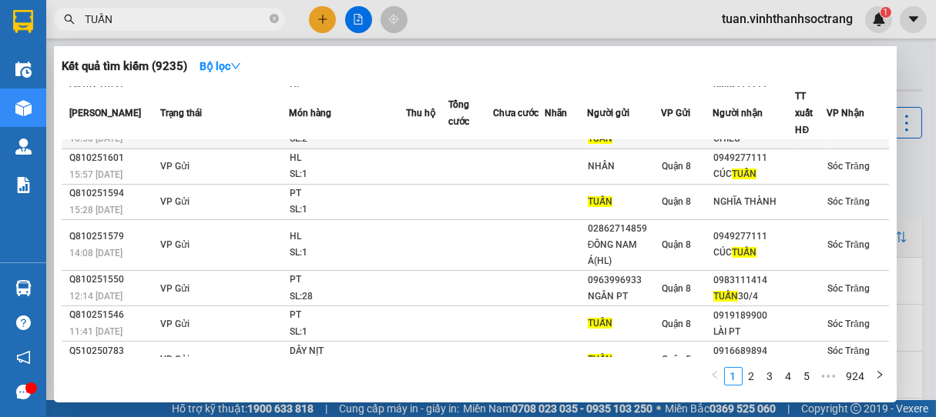
scroll to position [169, 0]
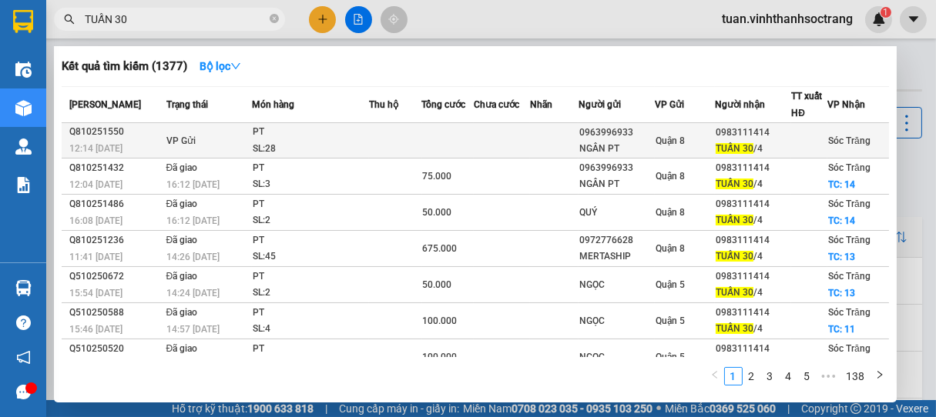
type input "TUẤN 30"
click at [317, 138] on div "PT" at bounding box center [311, 132] width 116 height 17
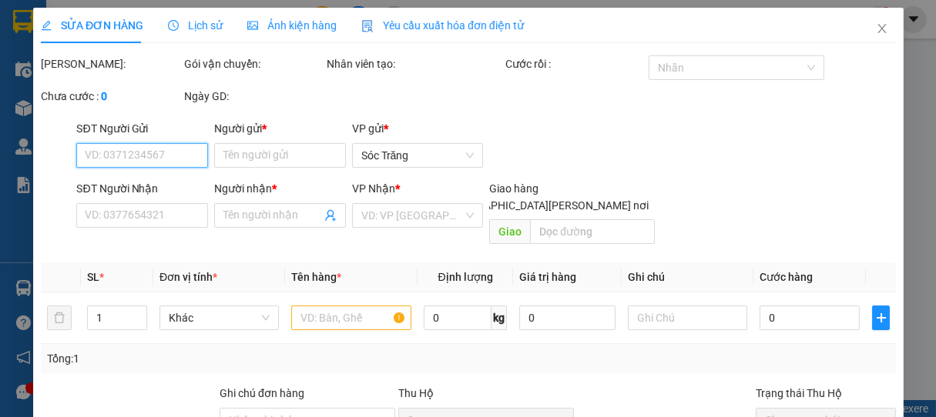
type input "0963996933"
type input "NGÂN PT"
type input "0983111414"
type input "TUẤN 30/4"
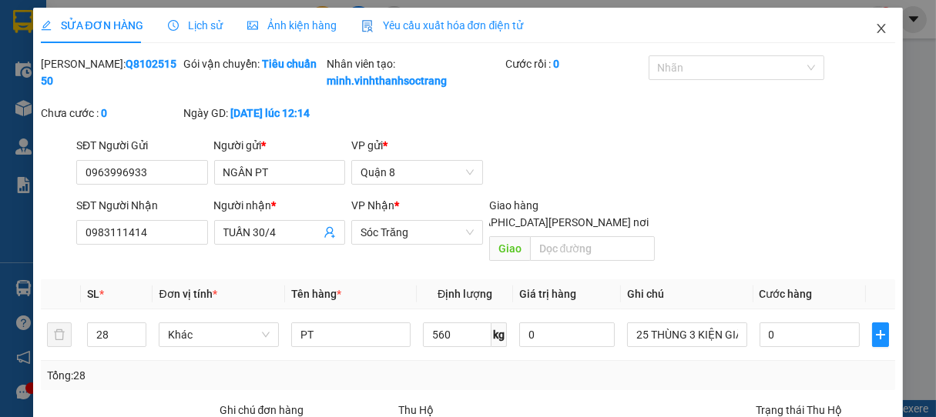
click at [875, 26] on icon "close" at bounding box center [881, 28] width 12 height 12
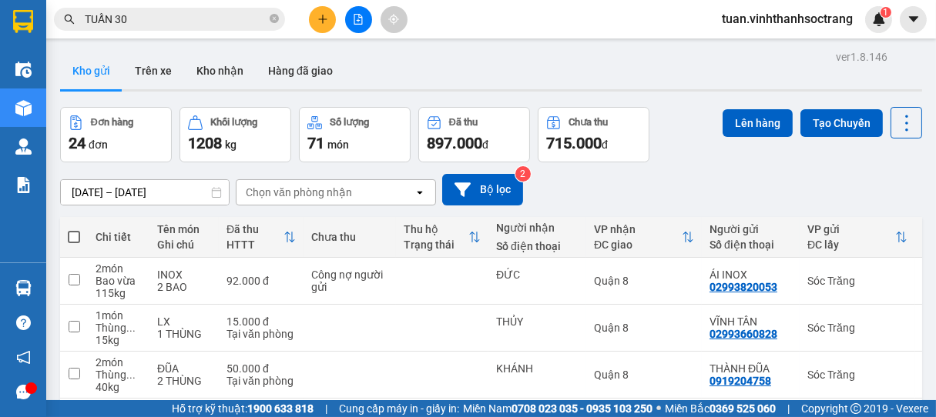
click at [171, 20] on input "TUẤN 30" at bounding box center [176, 19] width 182 height 17
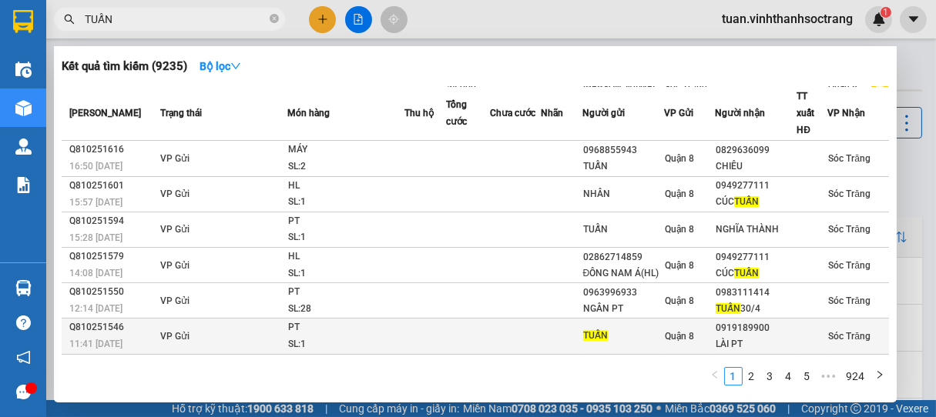
scroll to position [169, 0]
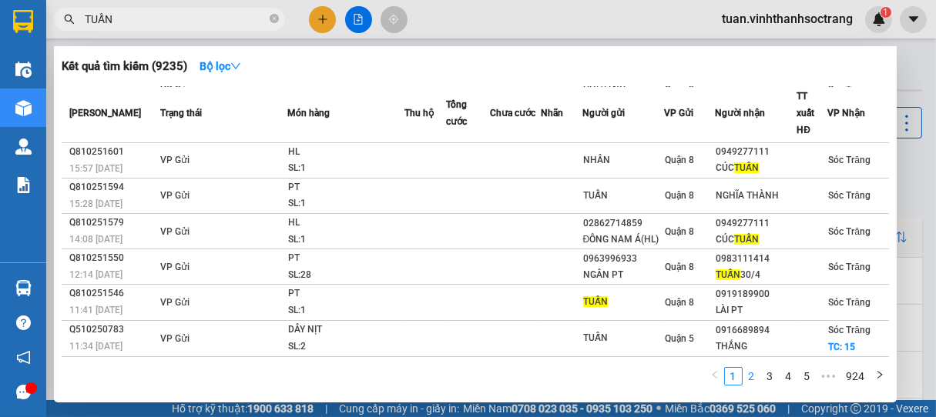
type input "TUẤN"
click at [752, 376] on link "2" at bounding box center [751, 376] width 17 height 17
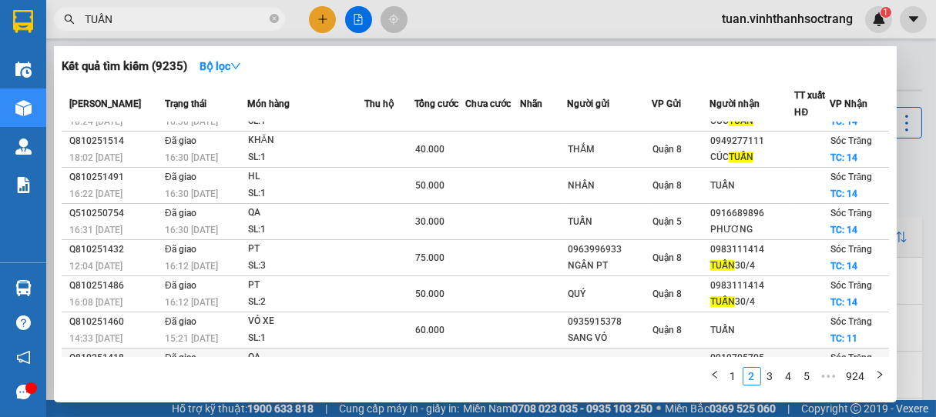
scroll to position [0, 0]
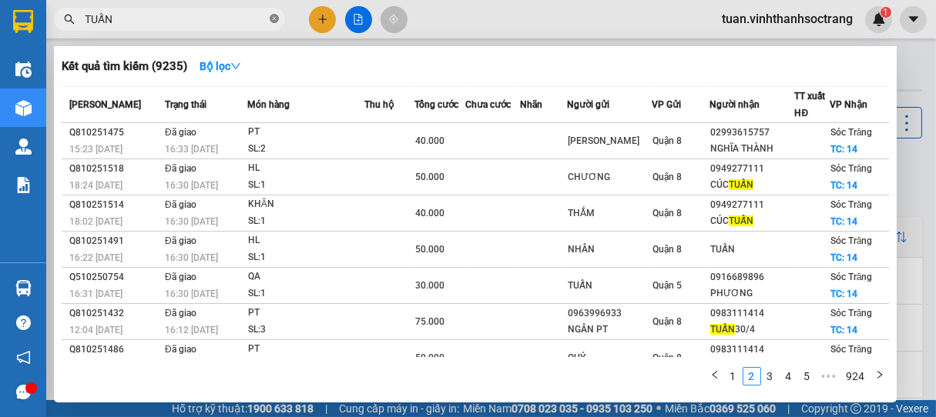
click at [275, 19] on icon "close-circle" at bounding box center [274, 18] width 9 height 9
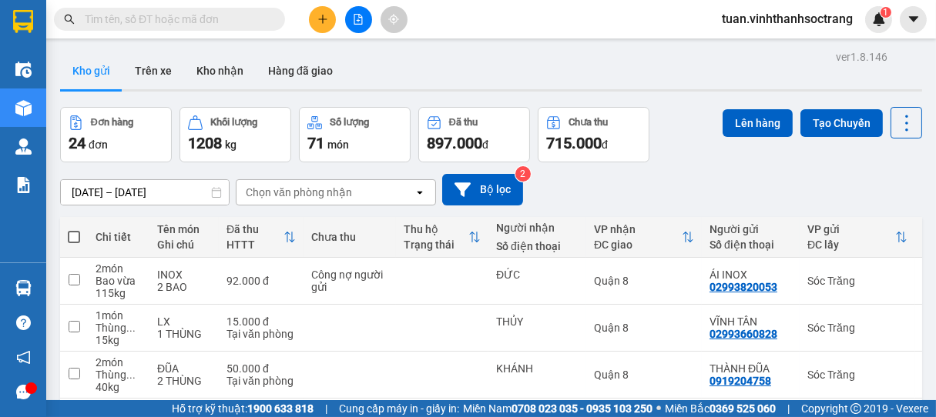
click at [244, 21] on input "text" at bounding box center [176, 19] width 182 height 17
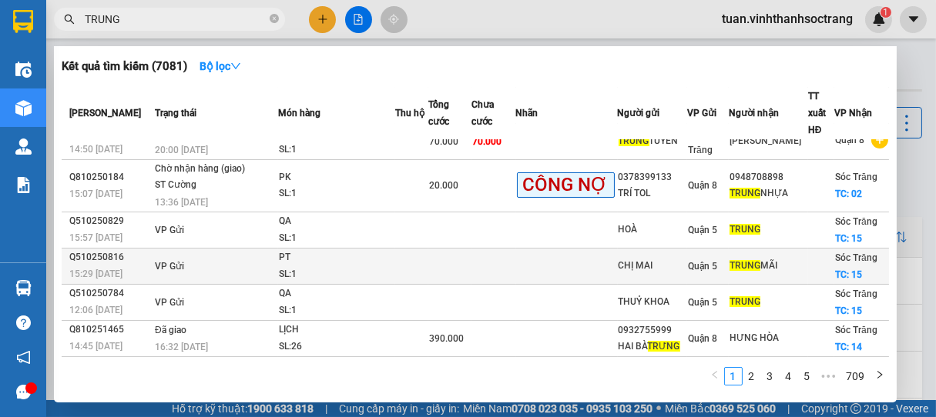
scroll to position [222, 0]
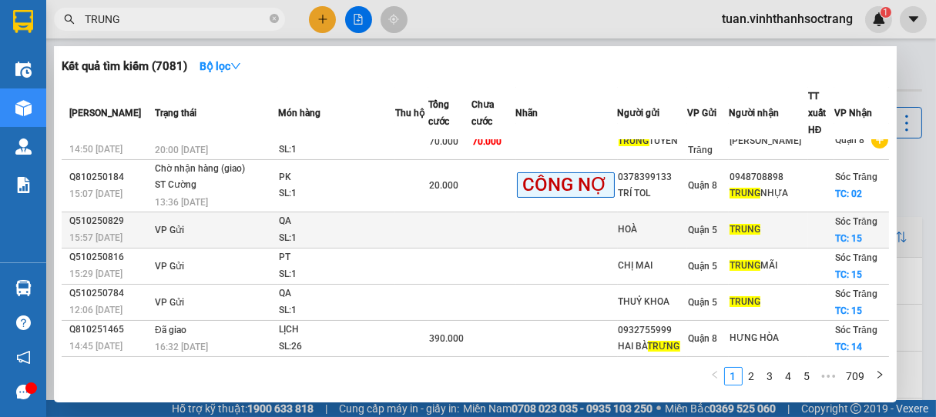
type input "TRUNG"
click at [296, 230] on div "SL: 1" at bounding box center [337, 238] width 116 height 17
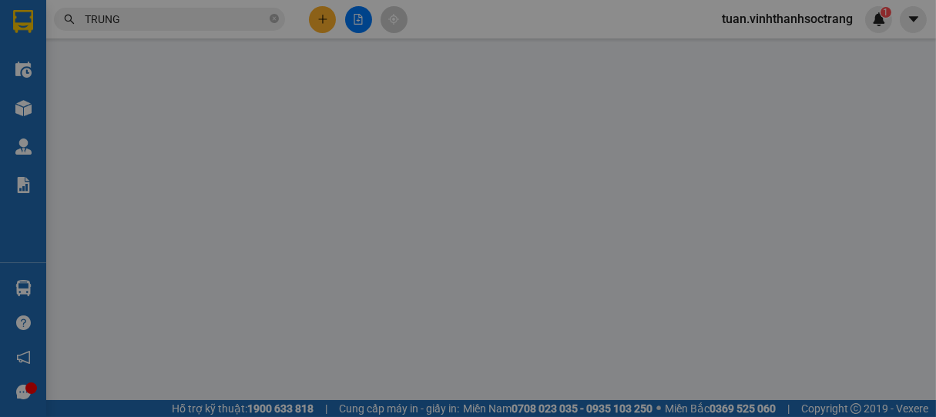
type input "HOÀ"
type input "TRUNG"
checkbox input "true"
type input "15"
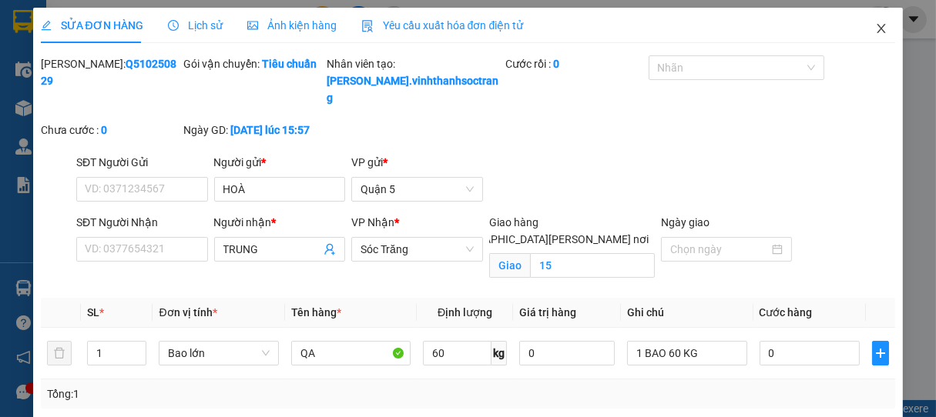
click at [875, 24] on icon "close" at bounding box center [881, 28] width 12 height 12
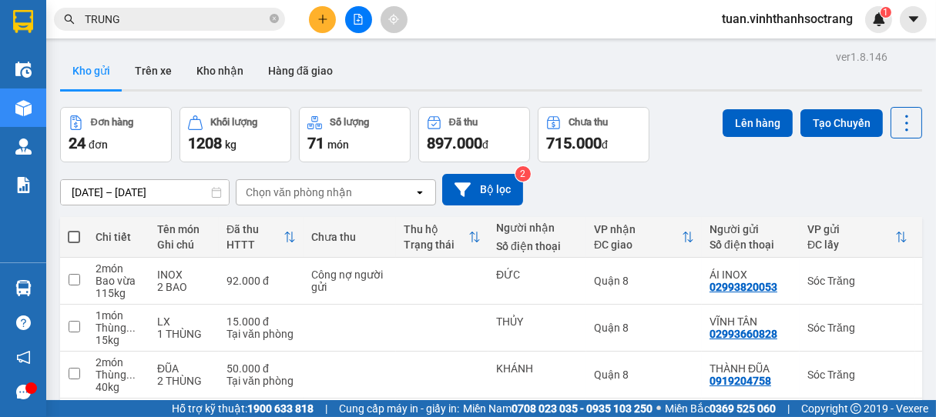
click at [154, 18] on input "TRUNG" at bounding box center [176, 19] width 182 height 17
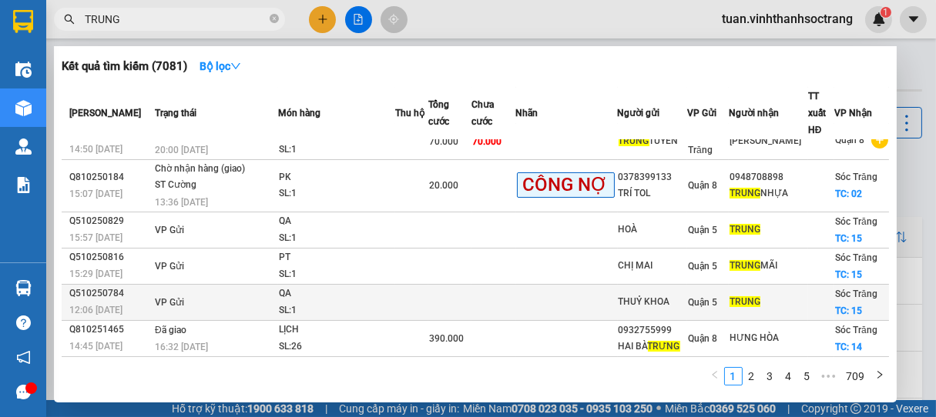
click at [286, 286] on div "QA" at bounding box center [337, 294] width 116 height 17
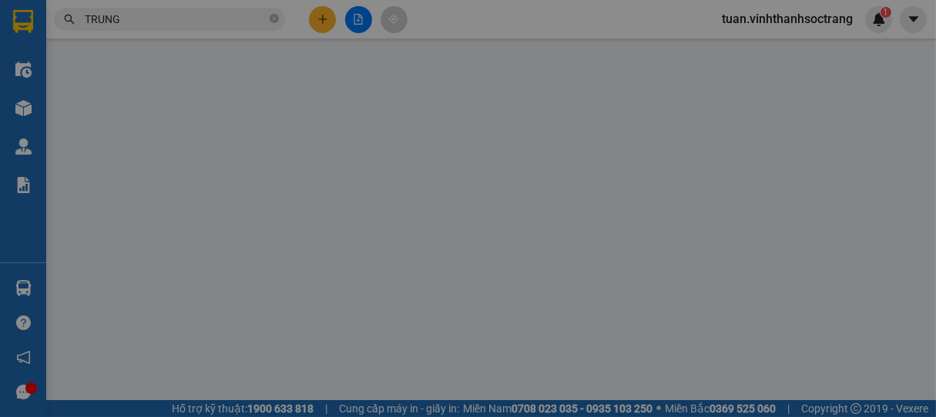
type input "THUỶ KHOA"
type input "TRUNG"
checkbox input "true"
type input "15"
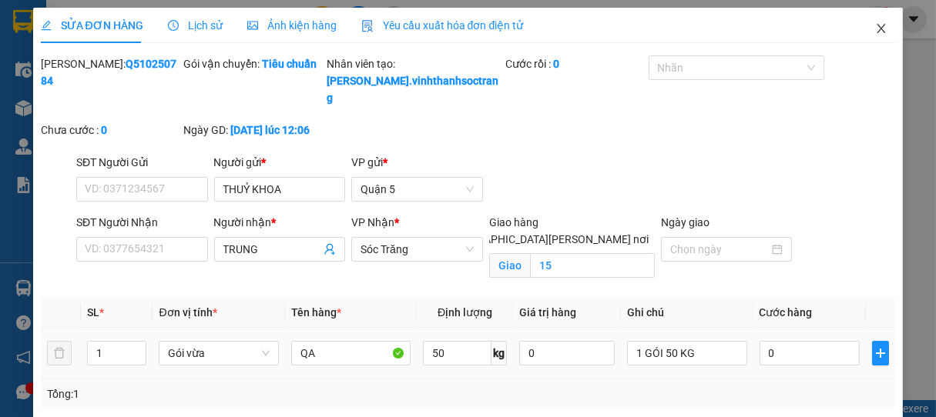
click at [875, 26] on icon "close" at bounding box center [881, 28] width 12 height 12
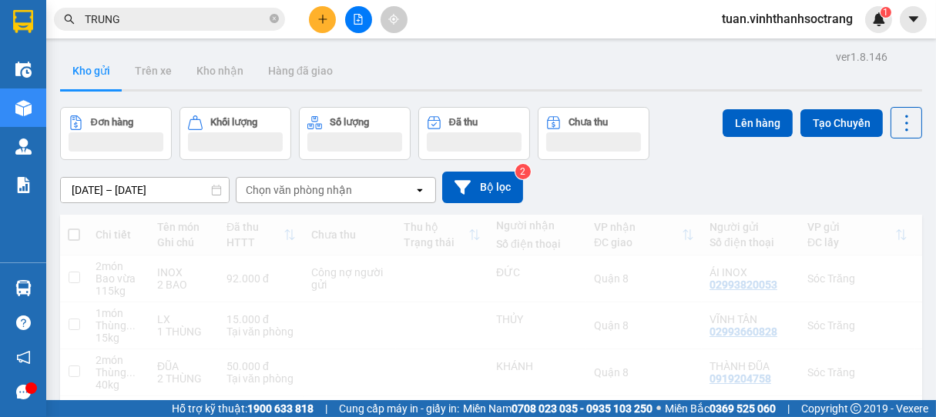
click at [149, 19] on input "TRUNG" at bounding box center [176, 19] width 182 height 17
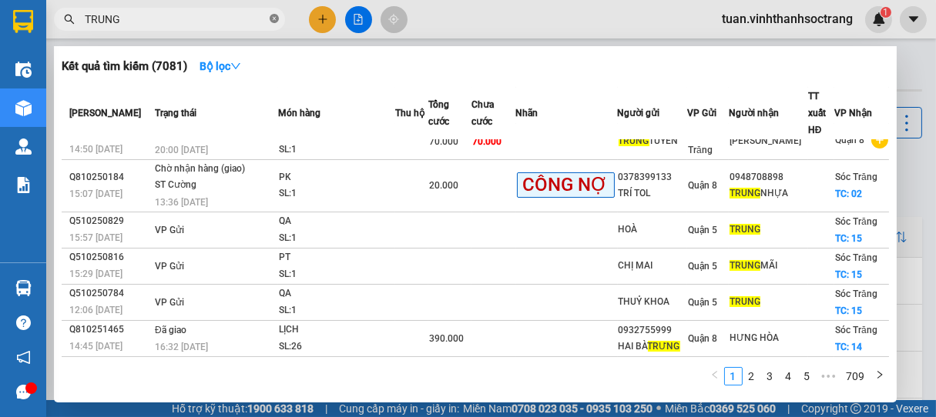
click at [277, 21] on icon "close-circle" at bounding box center [274, 18] width 9 height 9
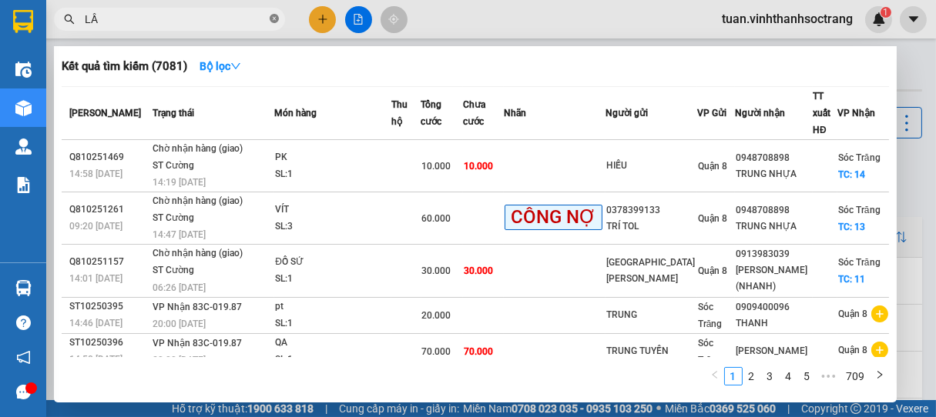
type input "LẦU"
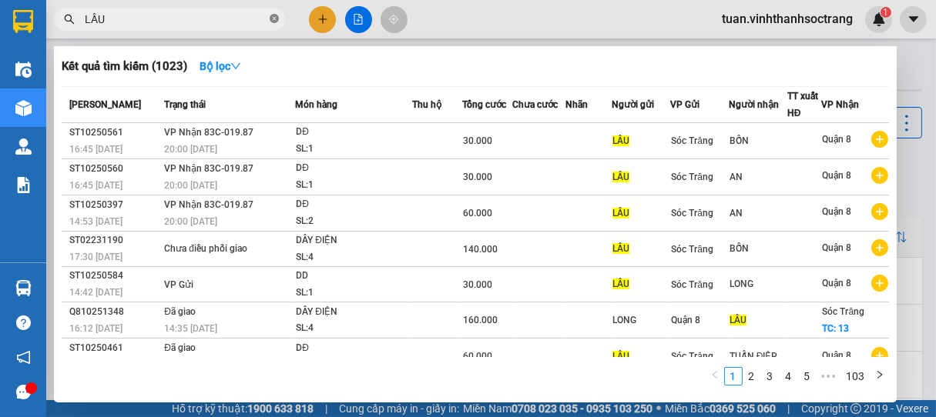
click at [276, 18] on icon "close-circle" at bounding box center [274, 18] width 9 height 9
type input "BĨNH"
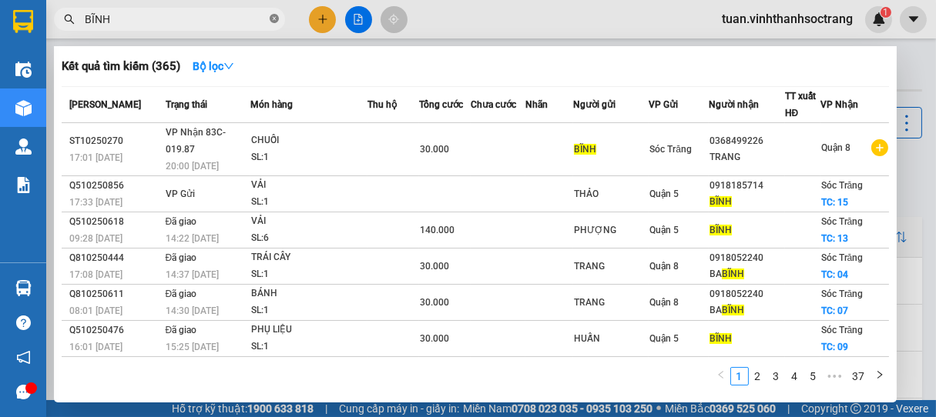
click at [277, 14] on icon "close-circle" at bounding box center [274, 18] width 9 height 9
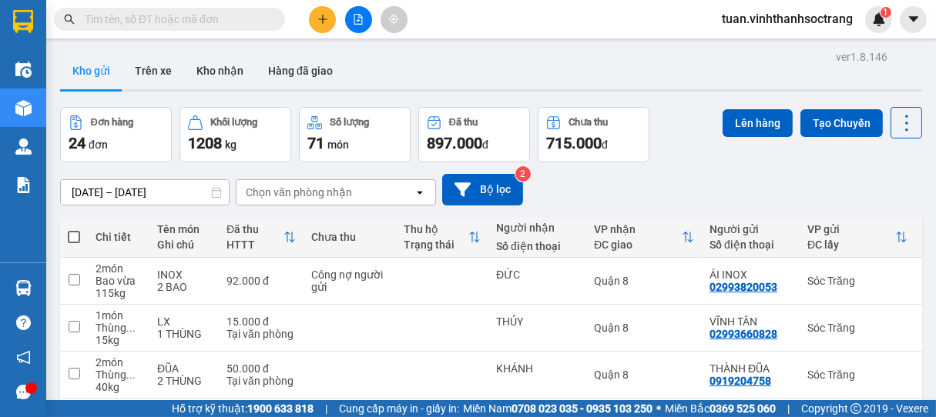
click at [234, 26] on input "text" at bounding box center [176, 19] width 182 height 17
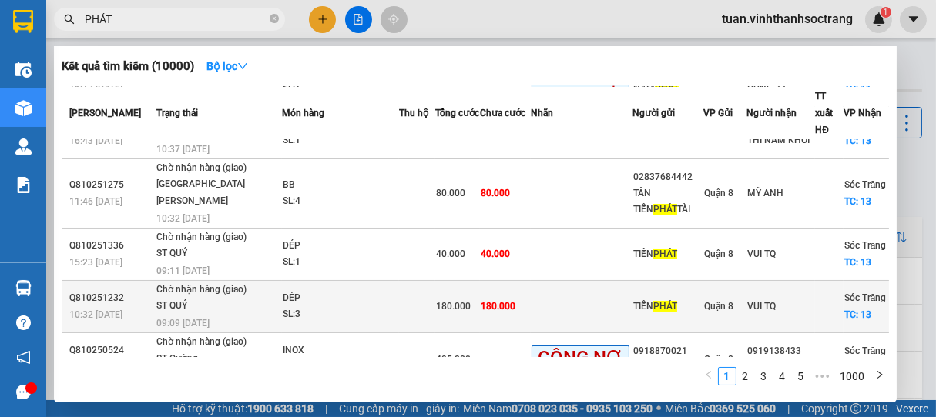
scroll to position [305, 0]
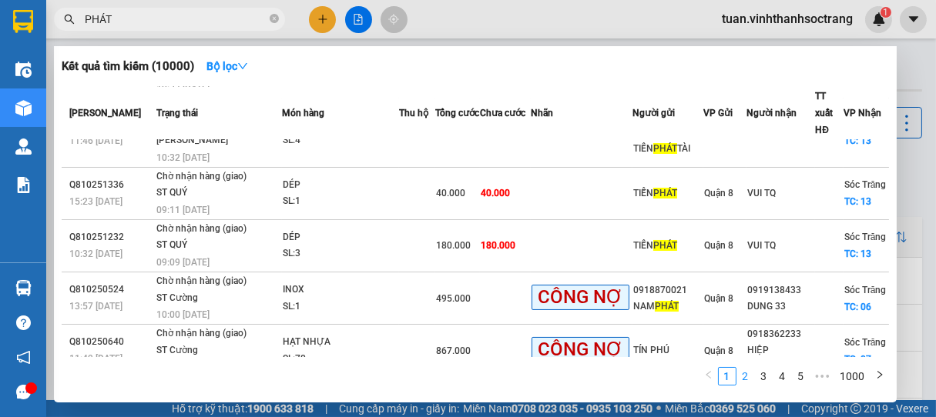
type input "PHÁT"
click at [739, 377] on link "2" at bounding box center [745, 376] width 17 height 17
click at [768, 377] on link "3" at bounding box center [764, 376] width 17 height 17
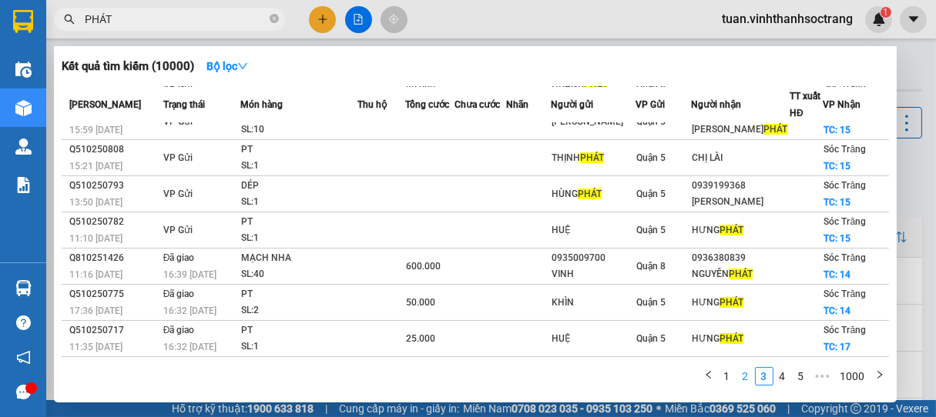
click at [745, 375] on link "2" at bounding box center [745, 376] width 17 height 17
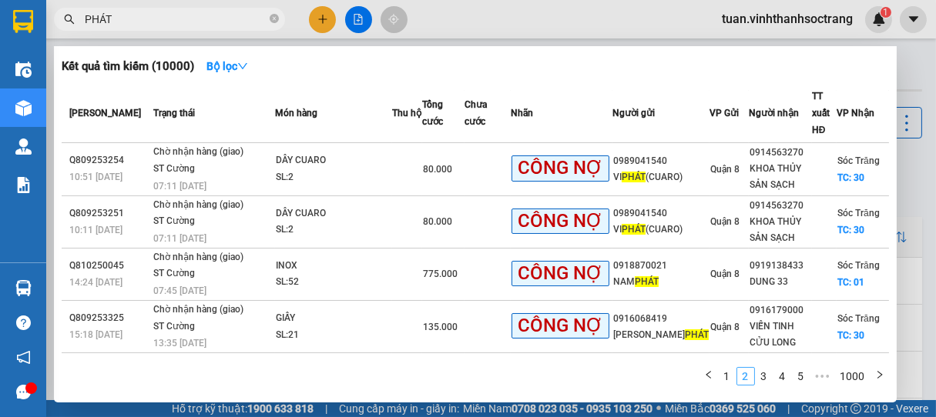
scroll to position [271, 0]
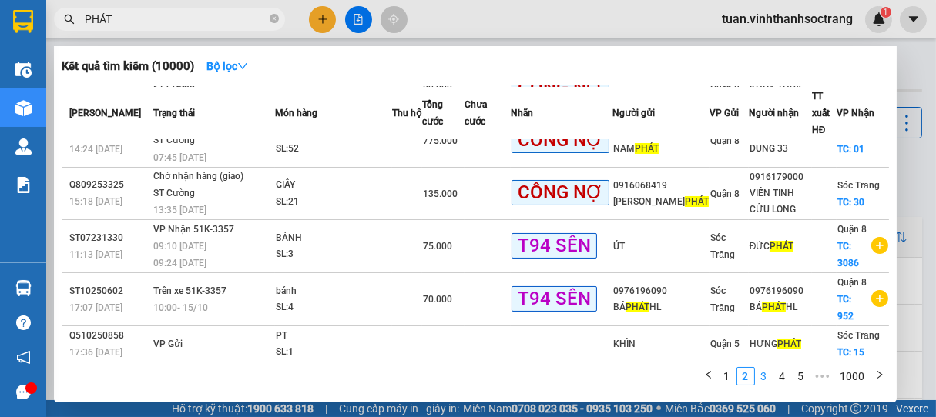
click at [765, 373] on link "3" at bounding box center [764, 376] width 17 height 17
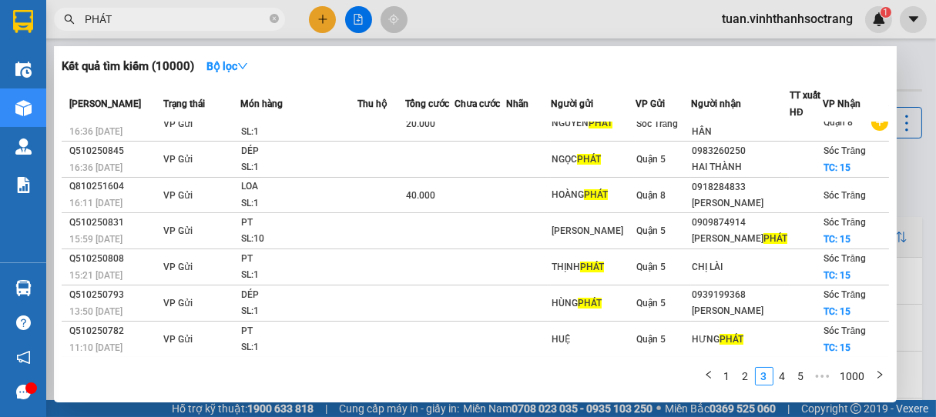
scroll to position [0, 0]
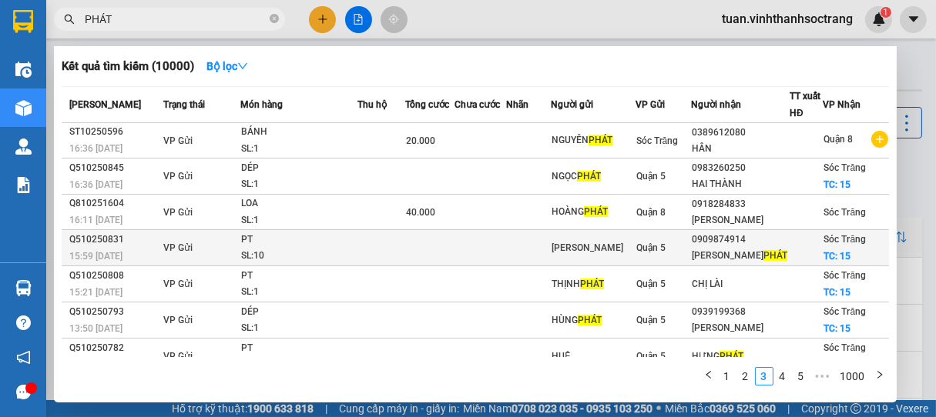
click at [364, 256] on td at bounding box center [381, 248] width 48 height 36
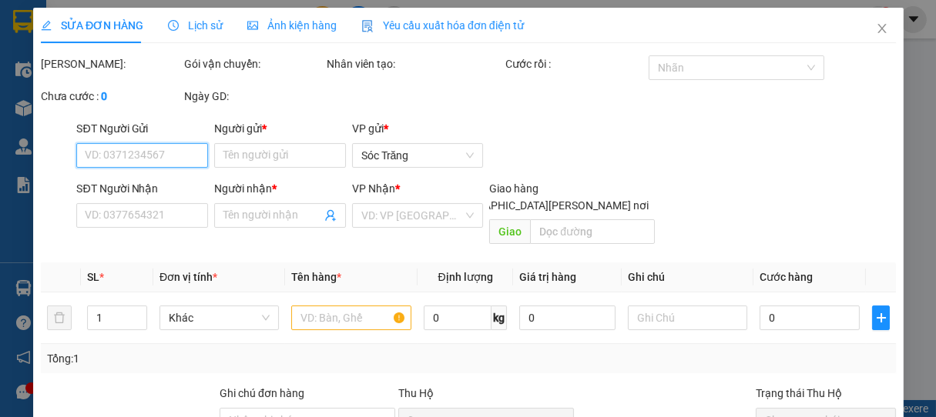
type input "[PERSON_NAME]"
type input "0909874914"
type input "[PERSON_NAME]"
checkbox input "true"
type input "15"
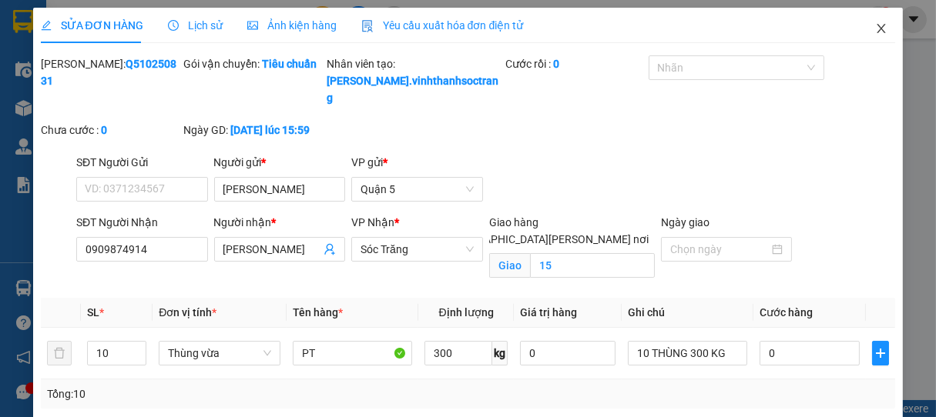
click at [875, 26] on icon "close" at bounding box center [881, 28] width 12 height 12
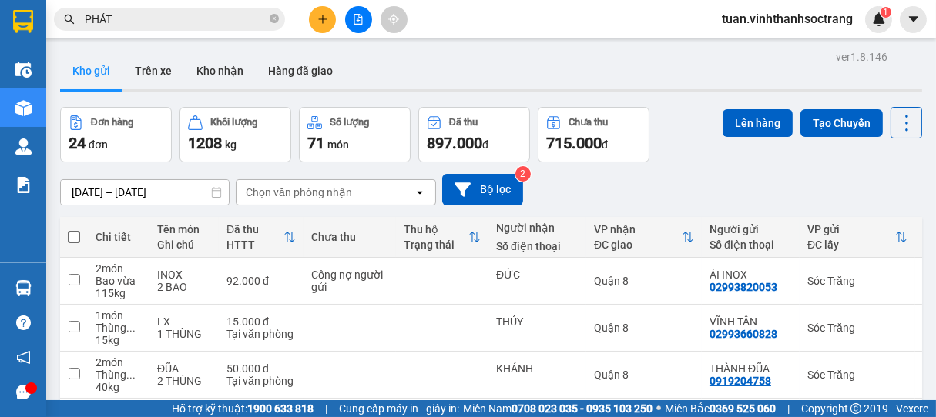
click at [153, 17] on input "PHÁT" at bounding box center [176, 19] width 182 height 17
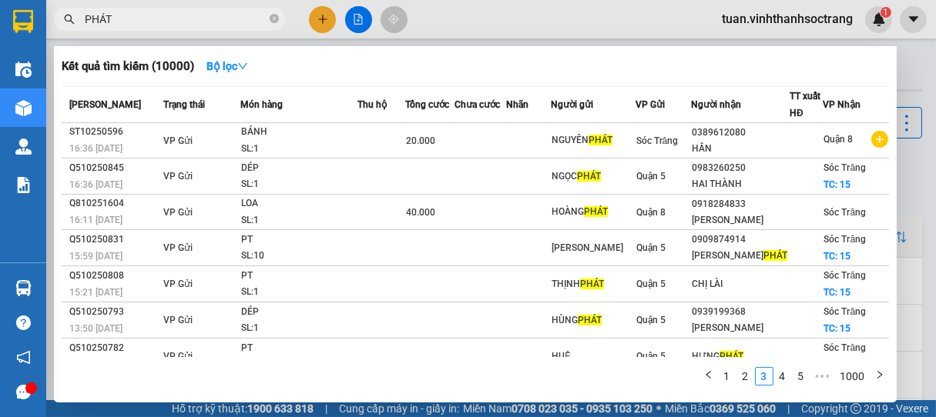
click at [273, 18] on icon "close-circle" at bounding box center [274, 18] width 9 height 9
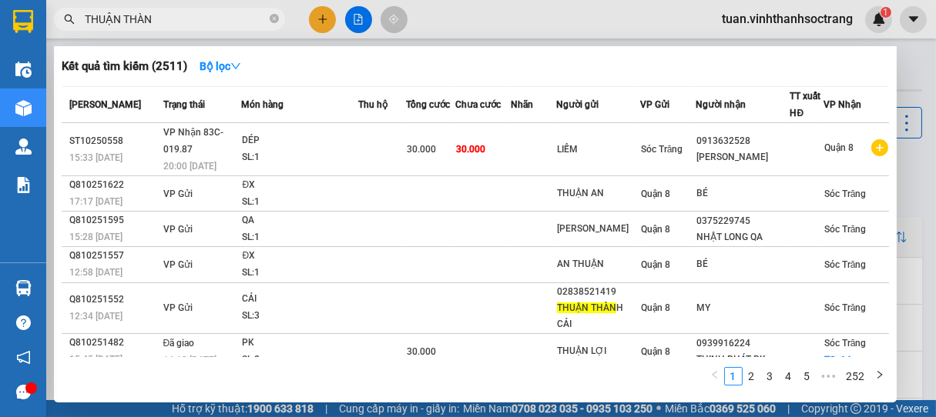
type input "THUẬN THÀNH"
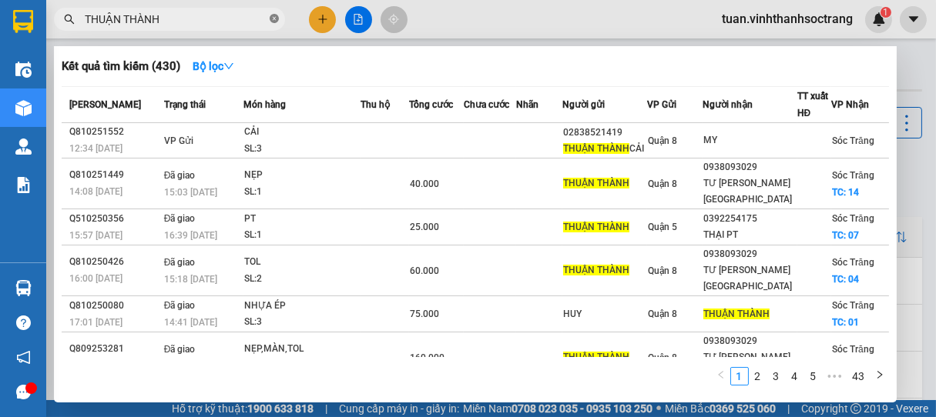
click at [276, 20] on icon "close-circle" at bounding box center [274, 18] width 9 height 9
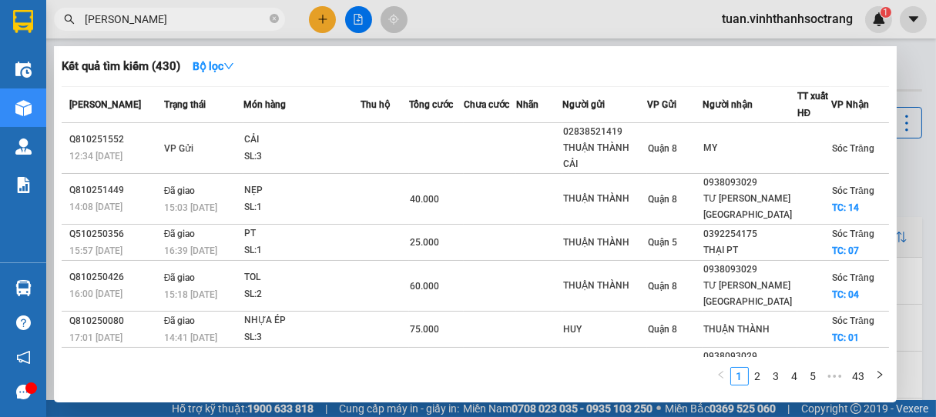
type input "[PERSON_NAME]"
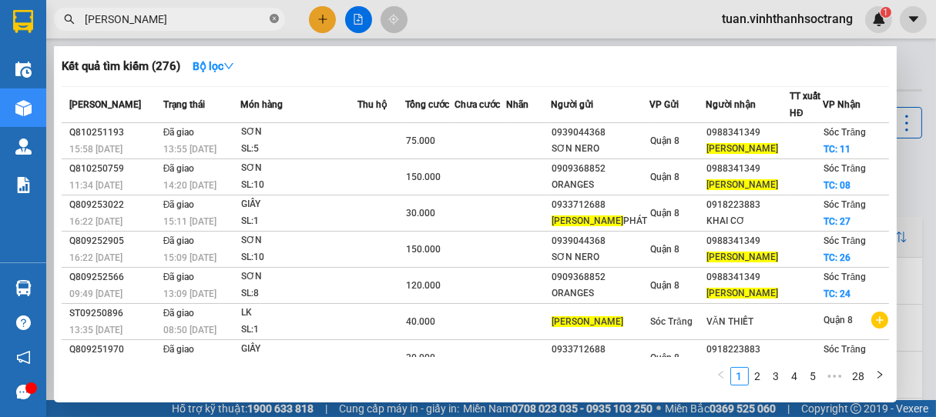
click at [272, 20] on icon "close-circle" at bounding box center [274, 18] width 9 height 9
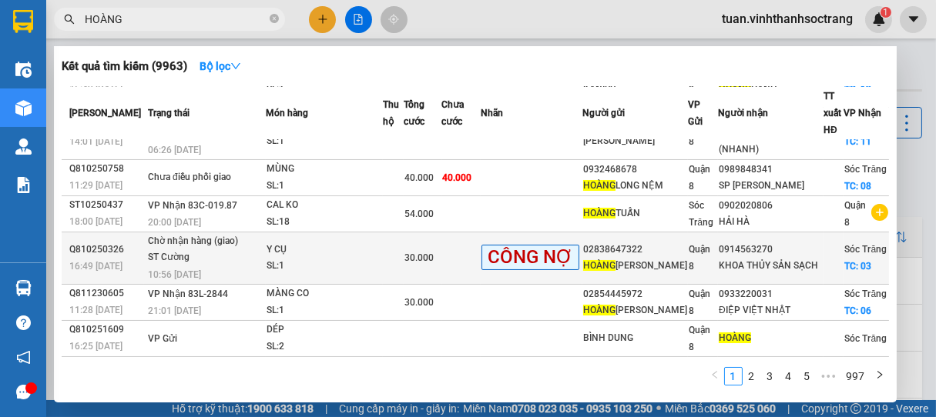
scroll to position [253, 0]
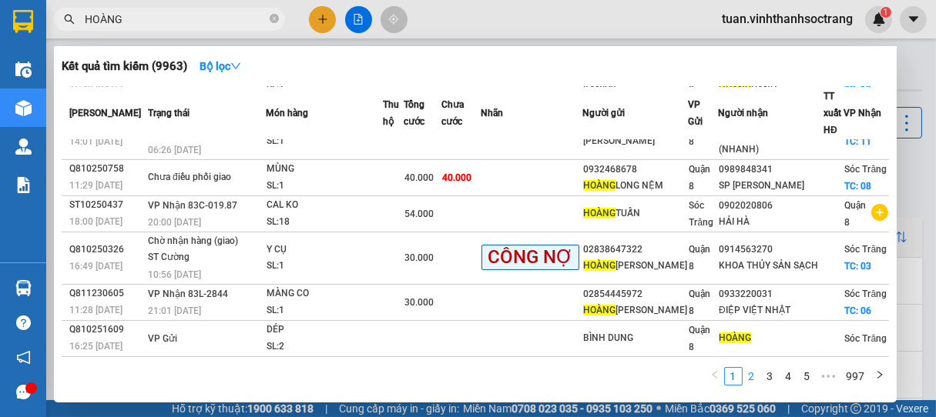
type input "HOÀNG"
click at [756, 374] on link "2" at bounding box center [751, 376] width 17 height 17
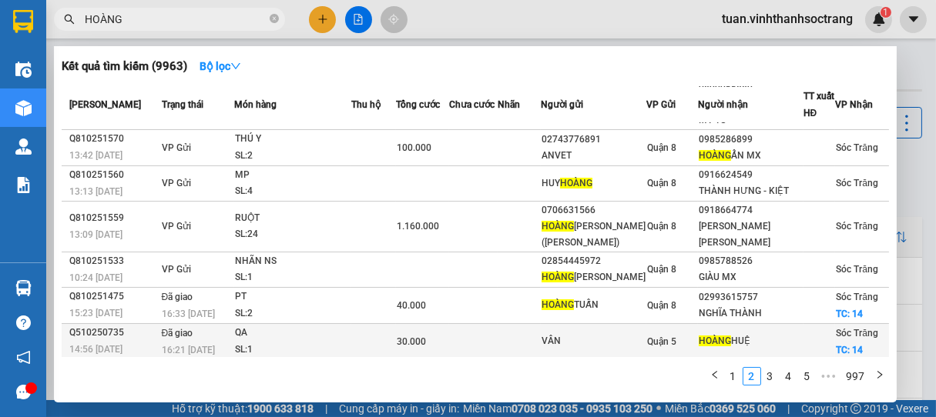
scroll to position [85, 0]
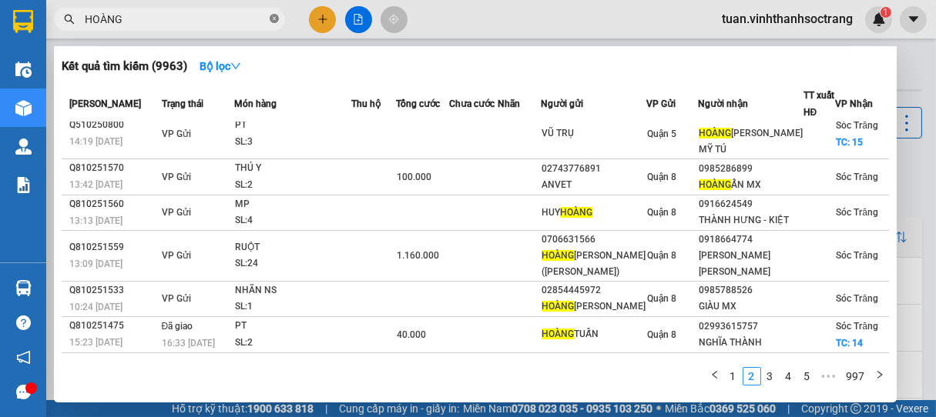
click at [273, 20] on icon "close-circle" at bounding box center [274, 18] width 9 height 9
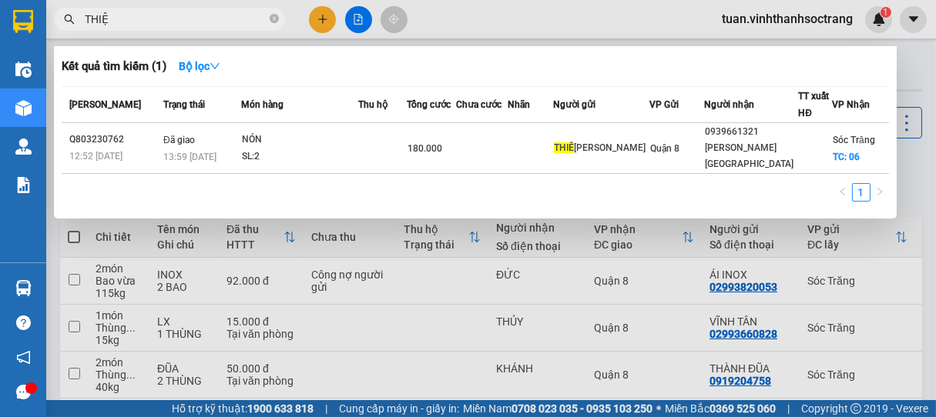
type input "THIỆN"
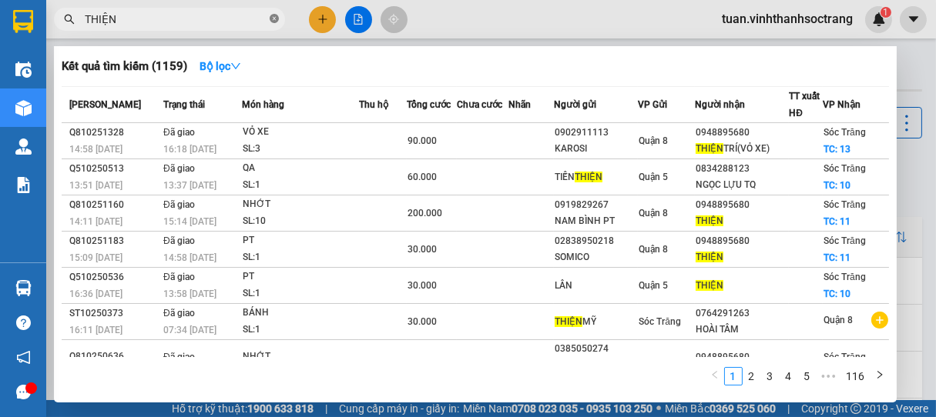
click at [271, 19] on icon "close-circle" at bounding box center [274, 18] width 9 height 9
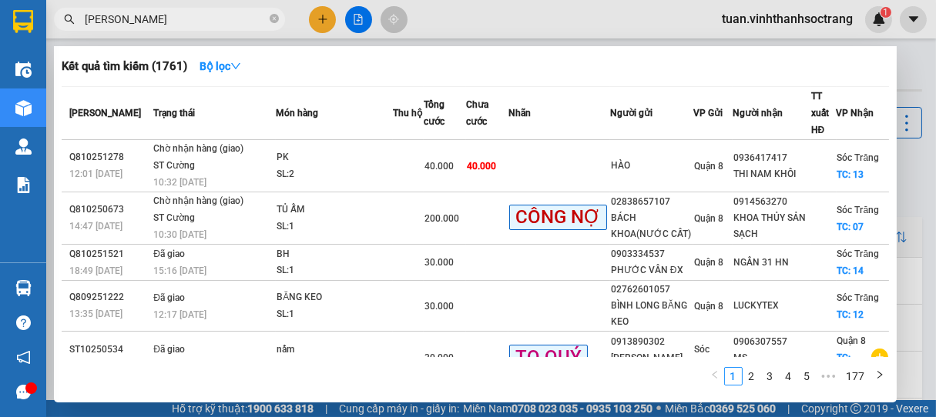
type input "[PERSON_NAME]"
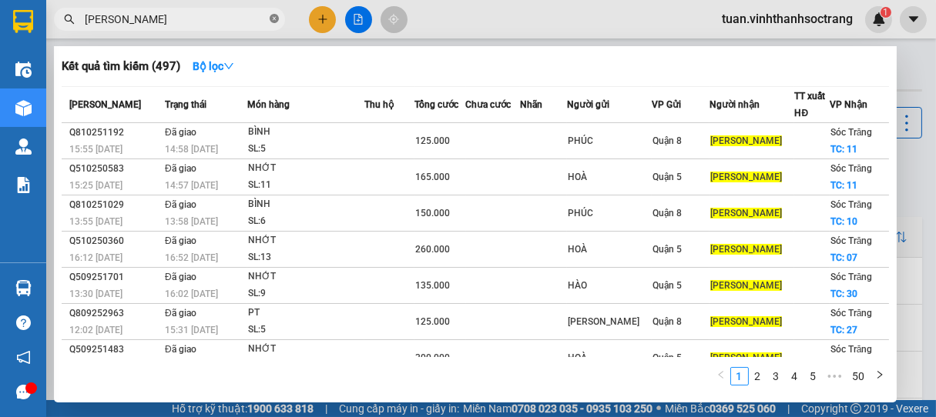
click at [273, 15] on icon "close-circle" at bounding box center [274, 18] width 9 height 9
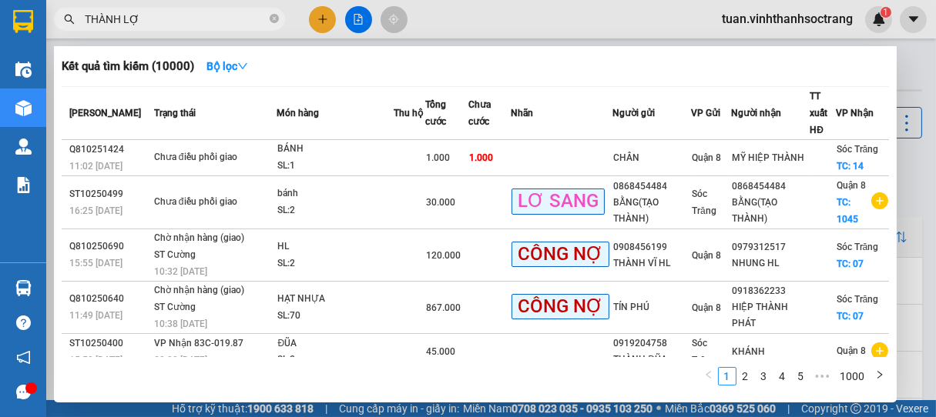
type input "THÀNH LỢI"
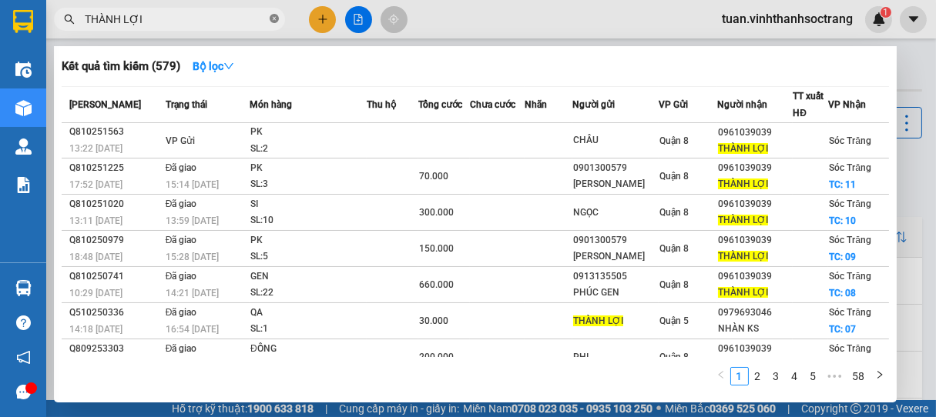
click at [277, 19] on icon "close-circle" at bounding box center [274, 18] width 9 height 9
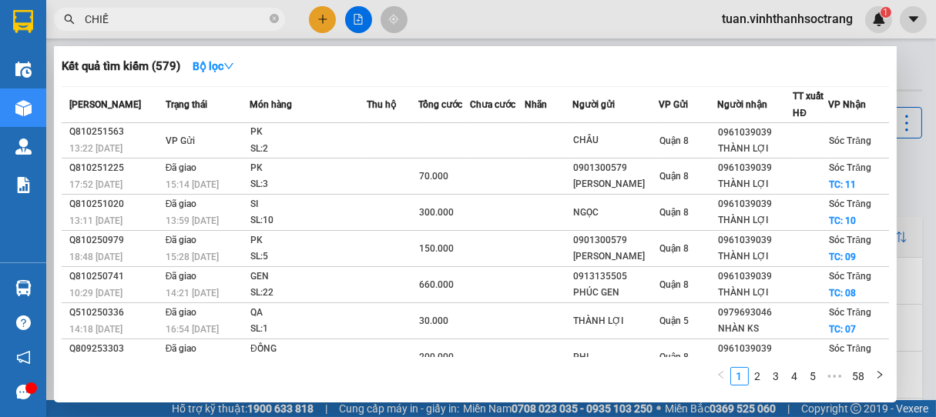
type input "CHIẾN"
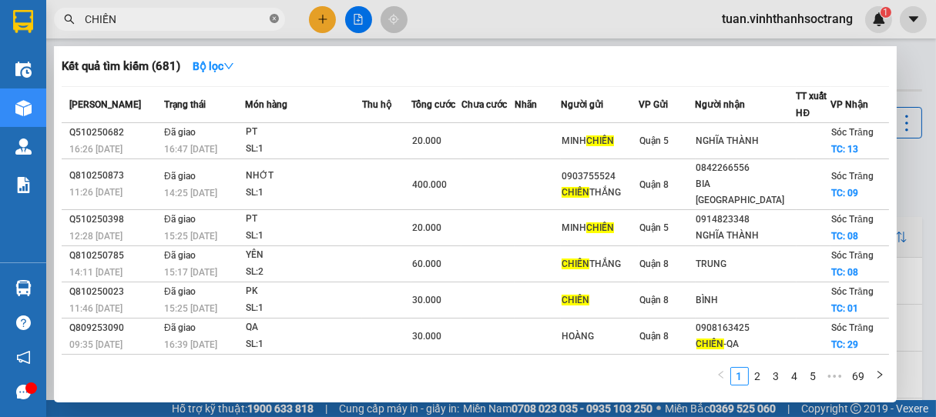
click at [271, 18] on icon "close-circle" at bounding box center [274, 18] width 9 height 9
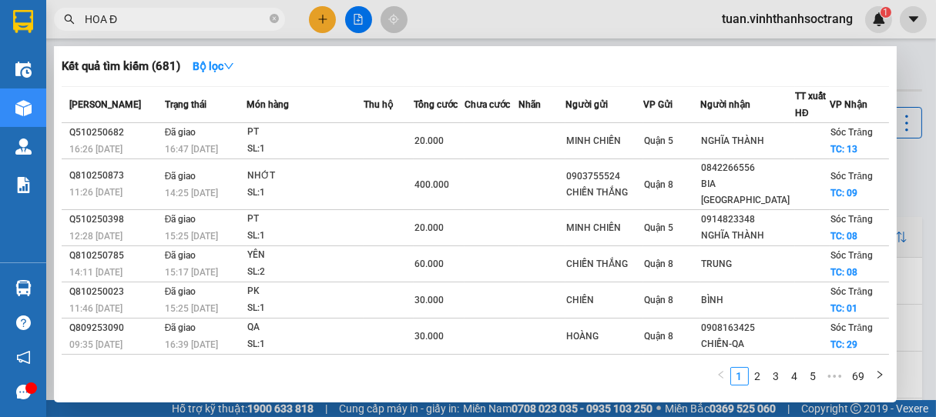
type input "[GEOGRAPHIC_DATA]"
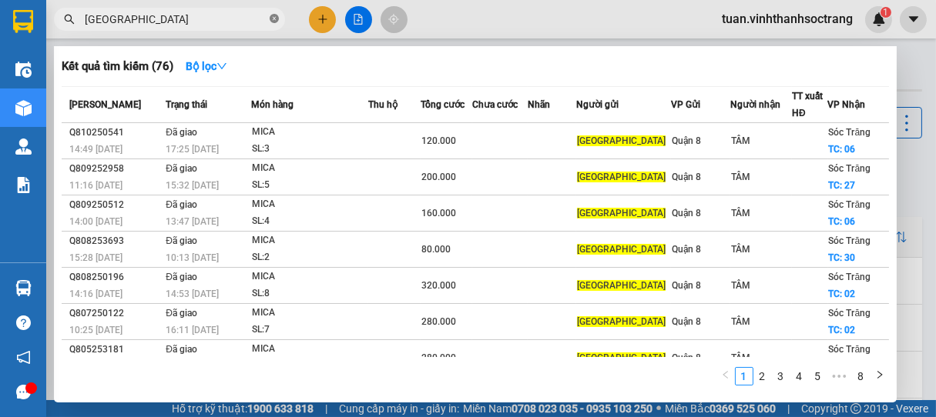
click at [276, 19] on icon "close-circle" at bounding box center [274, 18] width 9 height 9
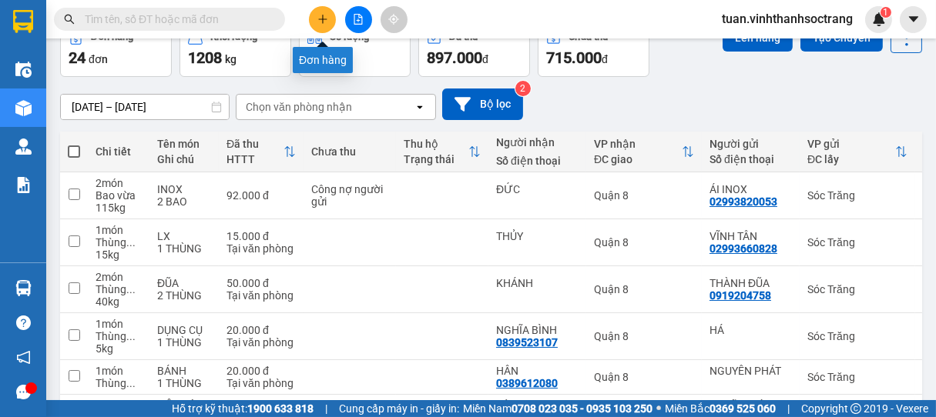
click at [314, 13] on button at bounding box center [322, 19] width 27 height 27
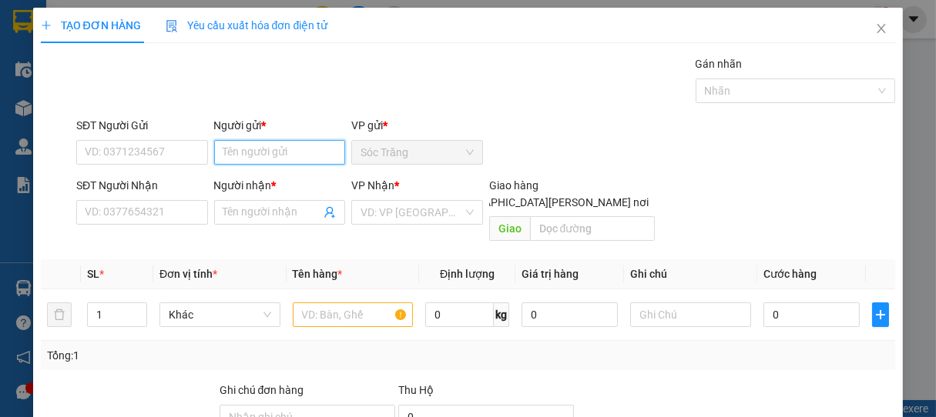
click at [260, 159] on input "Người gửi *" at bounding box center [280, 152] width 132 height 25
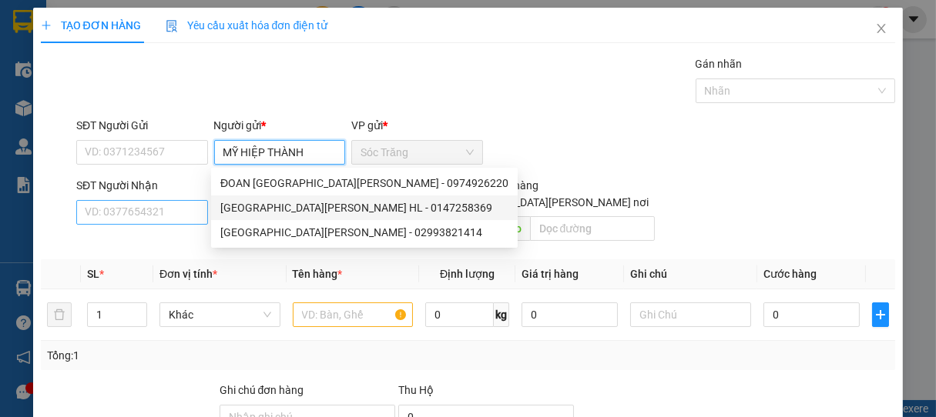
type input "MỸ HIỆP THÀNH"
click at [187, 211] on input "SĐT Người Nhận" at bounding box center [142, 212] width 132 height 25
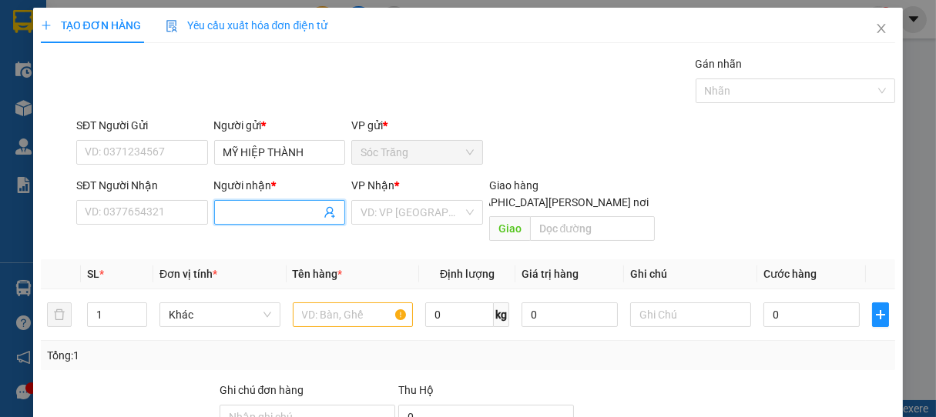
click at [257, 208] on input "Người nhận *" at bounding box center [272, 212] width 98 height 17
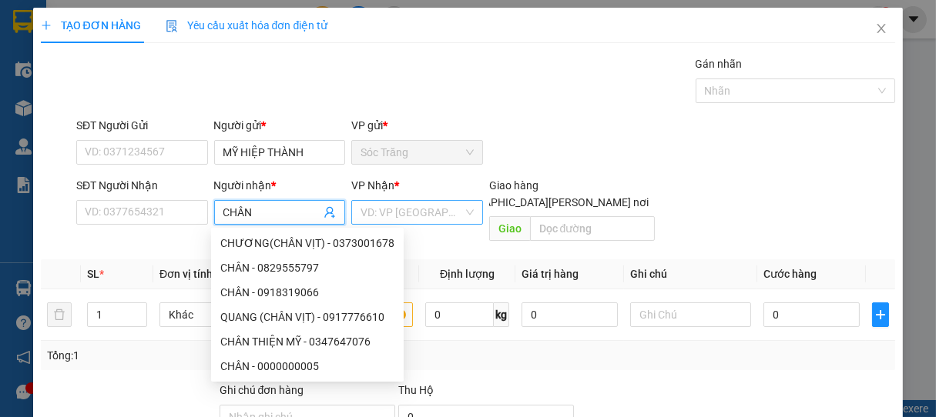
type input "CHÂN"
click at [388, 206] on input "search" at bounding box center [411, 212] width 102 height 23
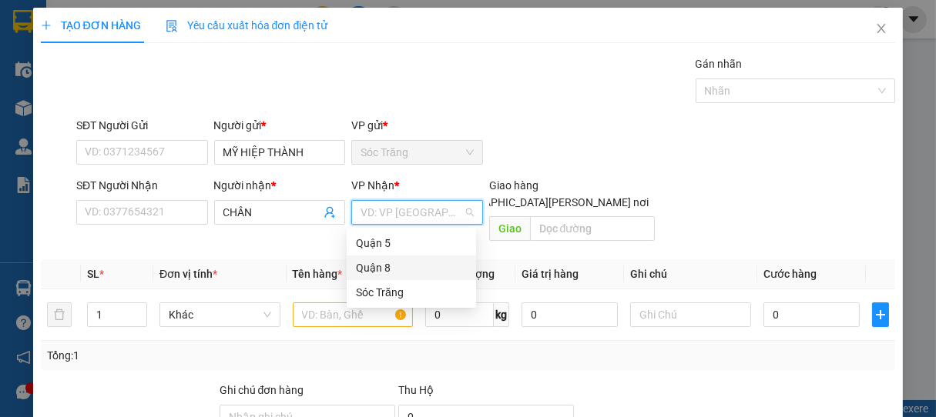
click at [369, 263] on div "Quận 8" at bounding box center [411, 268] width 111 height 17
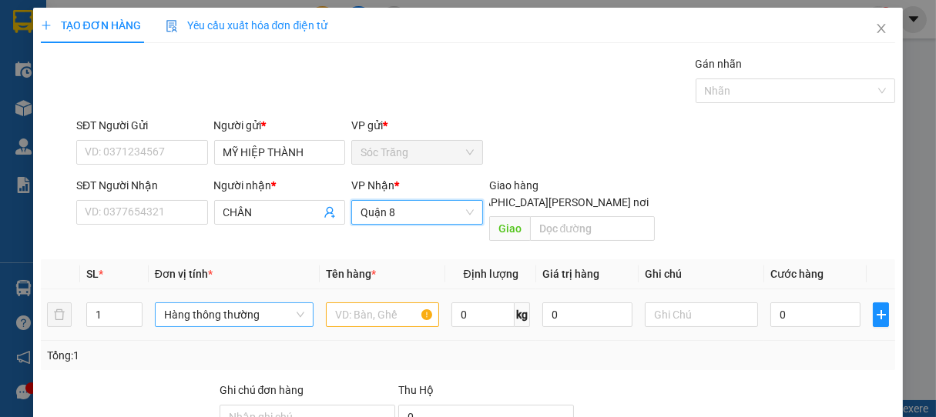
click at [201, 303] on span "Hàng thông thường" at bounding box center [234, 314] width 140 height 23
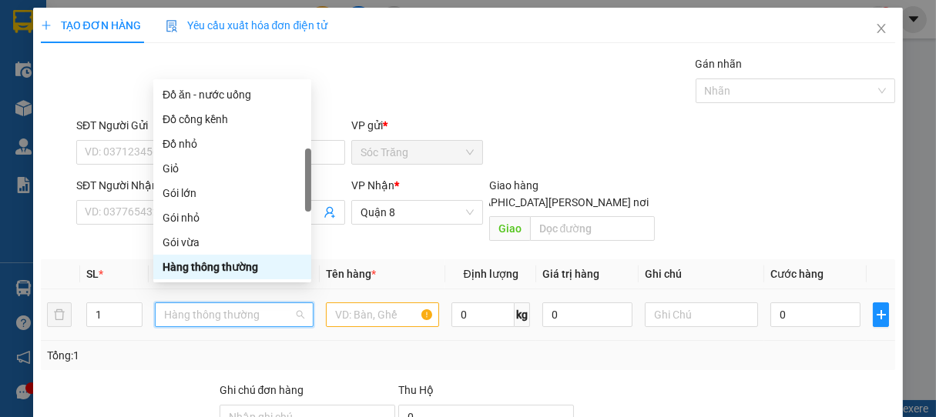
type input "T"
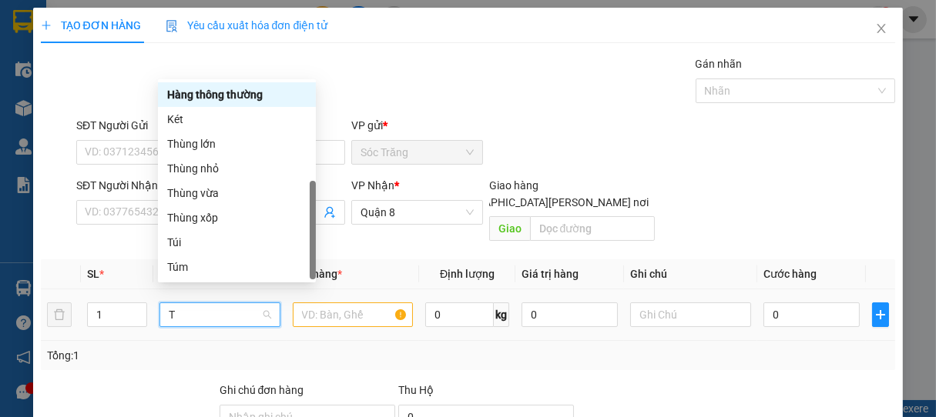
scroll to position [49, 0]
drag, startPoint x: 195, startPoint y: 202, endPoint x: 207, endPoint y: 202, distance: 12.3
click at [195, 201] on div "Thùng vừa" at bounding box center [237, 193] width 158 height 25
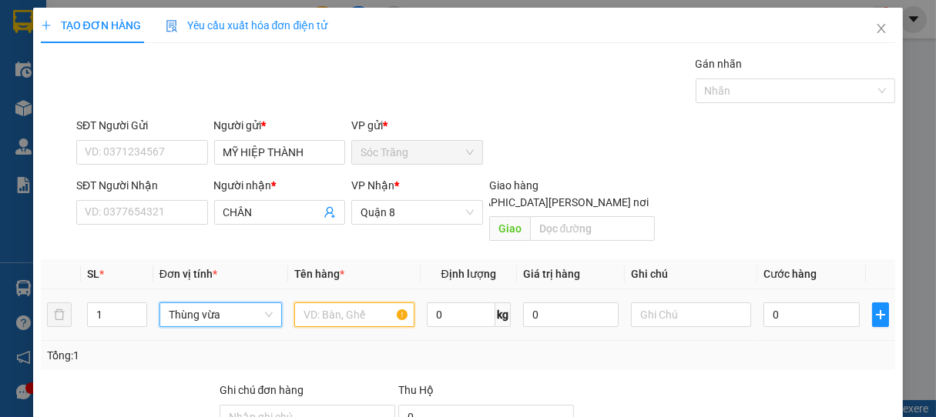
click at [337, 303] on input "text" at bounding box center [354, 315] width 120 height 25
type input "BÁNH"
click at [473, 303] on input "0" at bounding box center [461, 315] width 69 height 25
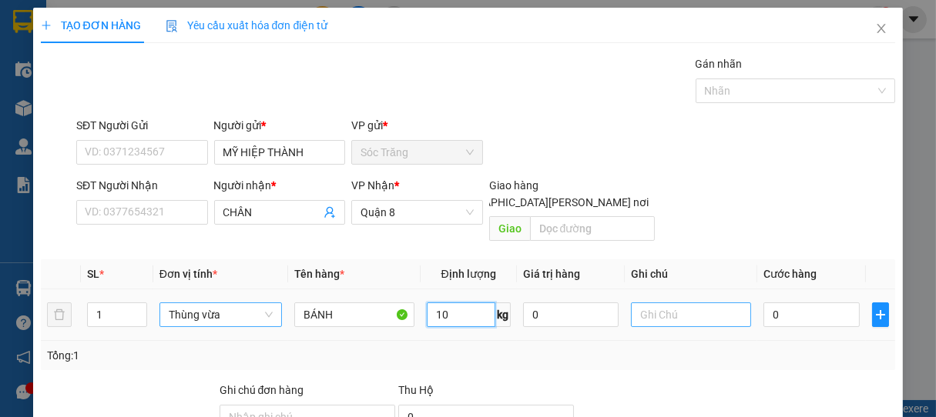
type input "10"
click at [682, 303] on input "text" at bounding box center [691, 315] width 120 height 25
type input "1 THÙNG"
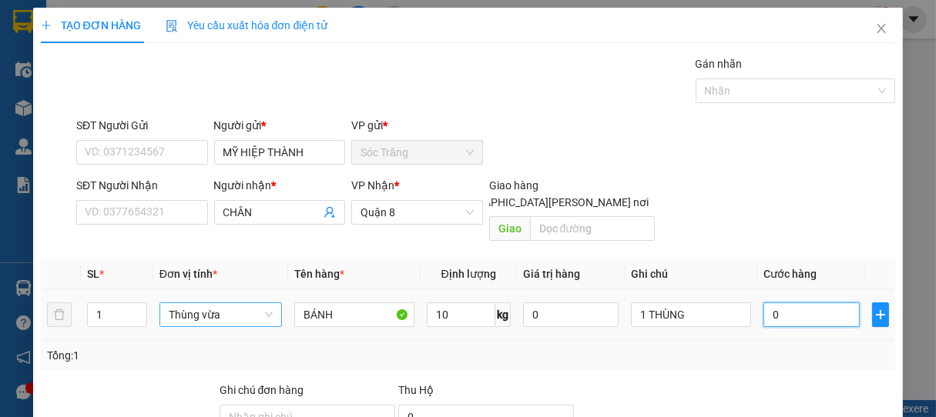
click at [792, 306] on input "0" at bounding box center [811, 315] width 96 height 25
type input "3"
type input "30"
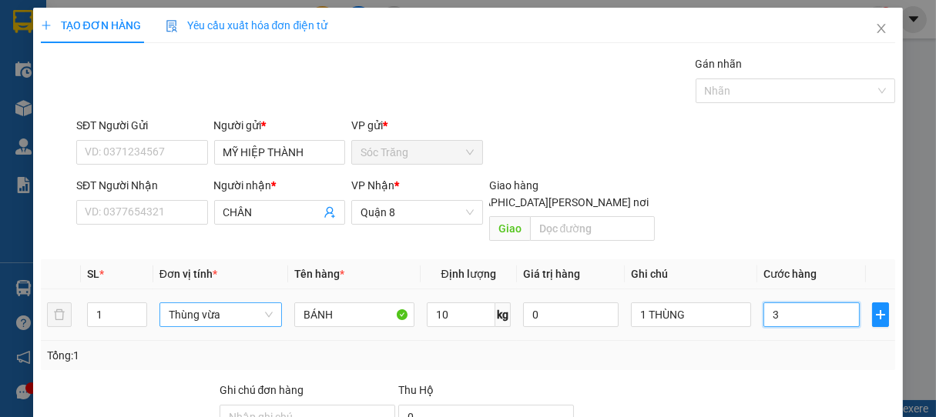
type input "30"
type input "300"
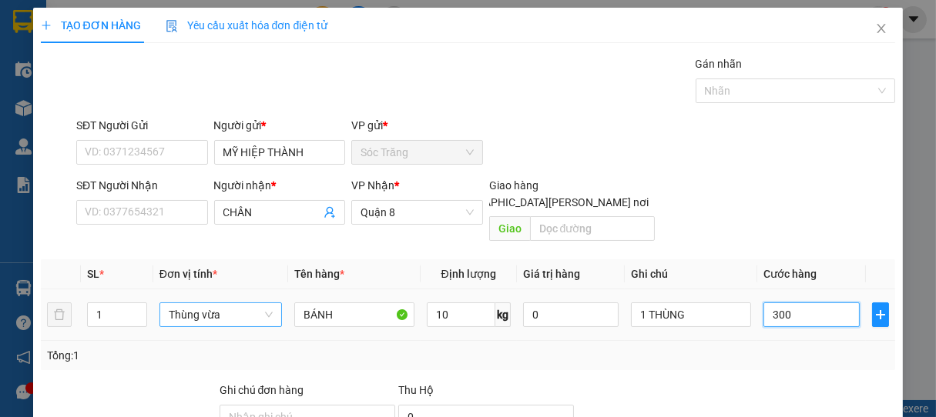
type input "3.000"
type input "30.000"
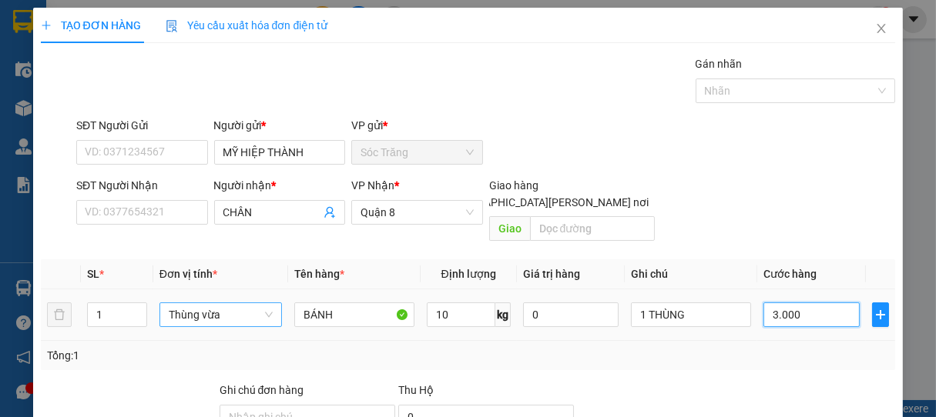
type input "30.000"
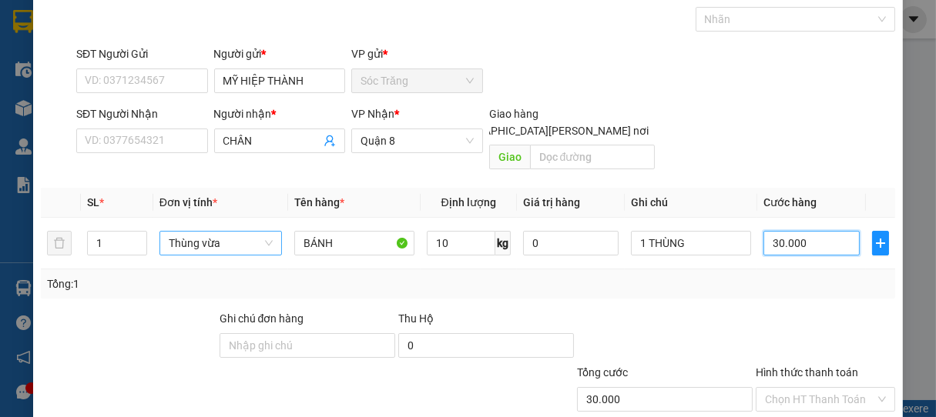
scroll to position [151, 0]
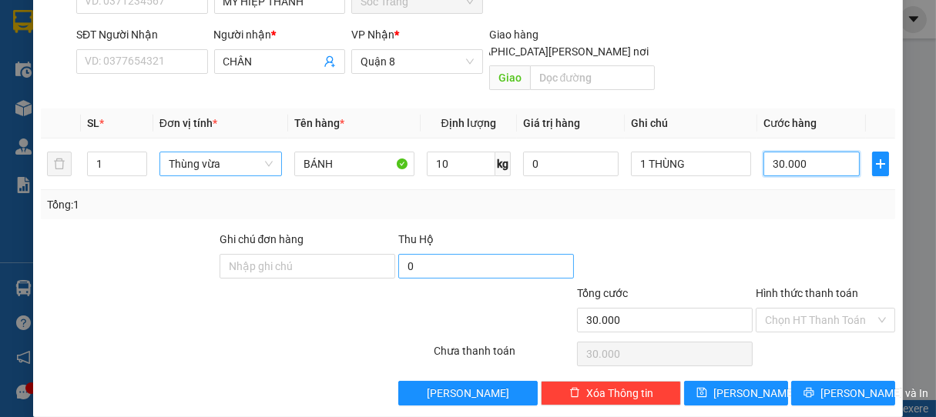
type input "30.000"
click at [419, 254] on input "0" at bounding box center [486, 266] width 176 height 25
type input "1.230.000"
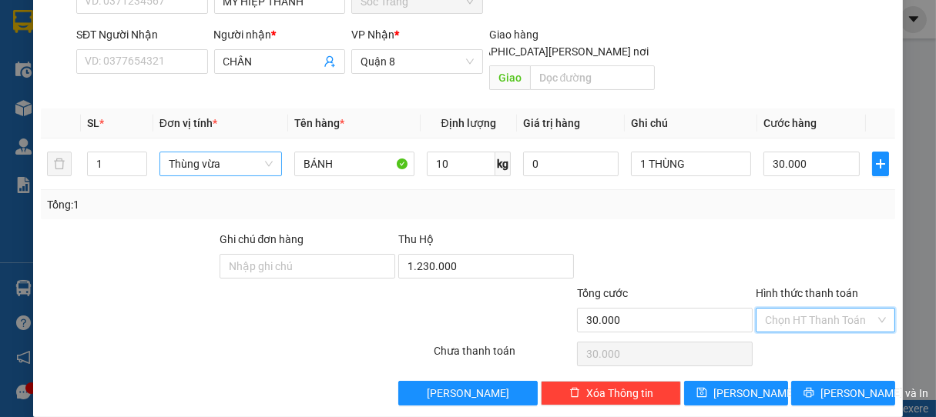
click at [801, 309] on input "Hình thức thanh toán" at bounding box center [820, 320] width 111 height 23
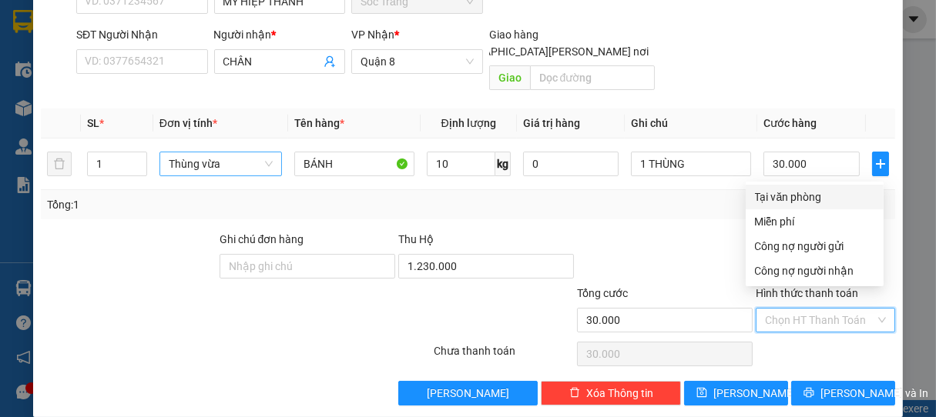
click at [789, 195] on div "Tại văn phòng" at bounding box center [814, 197] width 119 height 17
type input "0"
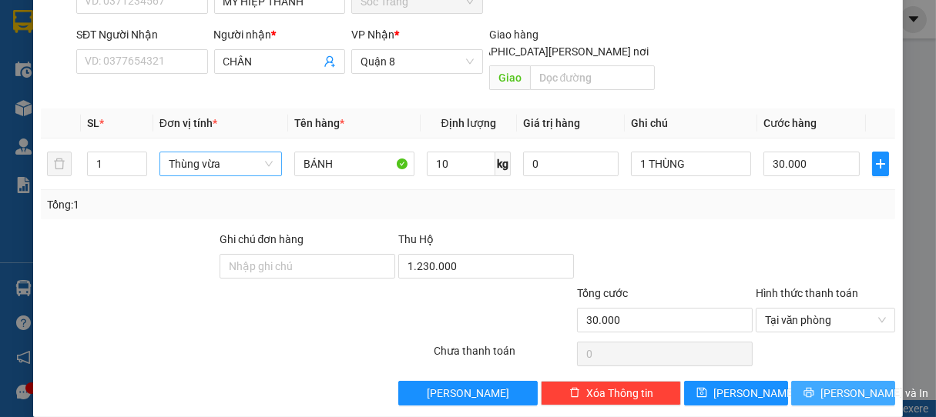
click at [825, 385] on span "[PERSON_NAME] và In" at bounding box center [874, 393] width 108 height 17
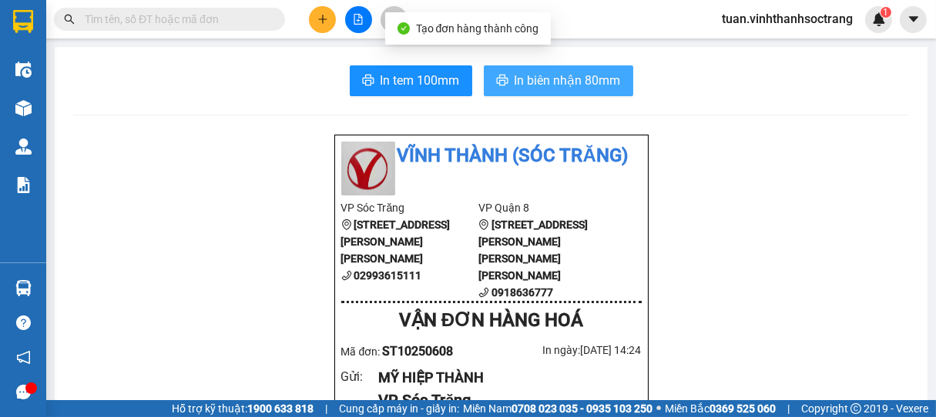
click at [579, 83] on span "In biên nhận 80mm" at bounding box center [567, 80] width 106 height 19
click at [591, 85] on span "In biên nhận 80mm" at bounding box center [567, 80] width 106 height 19
